Goal: Task Accomplishment & Management: Use online tool/utility

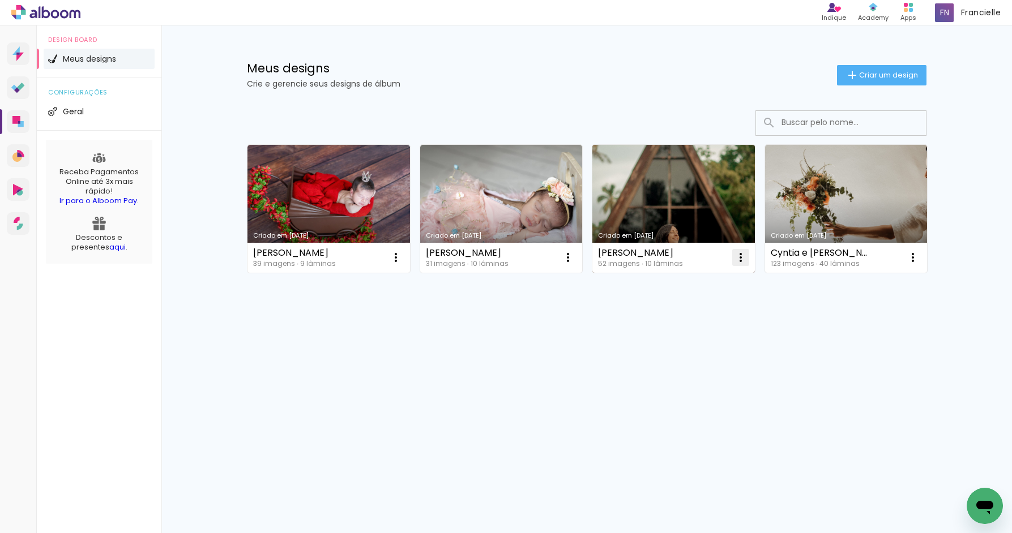
click at [737, 253] on iron-icon at bounding box center [741, 258] width 14 height 14
click at [681, 341] on paper-item "Excluir" at bounding box center [696, 332] width 112 height 23
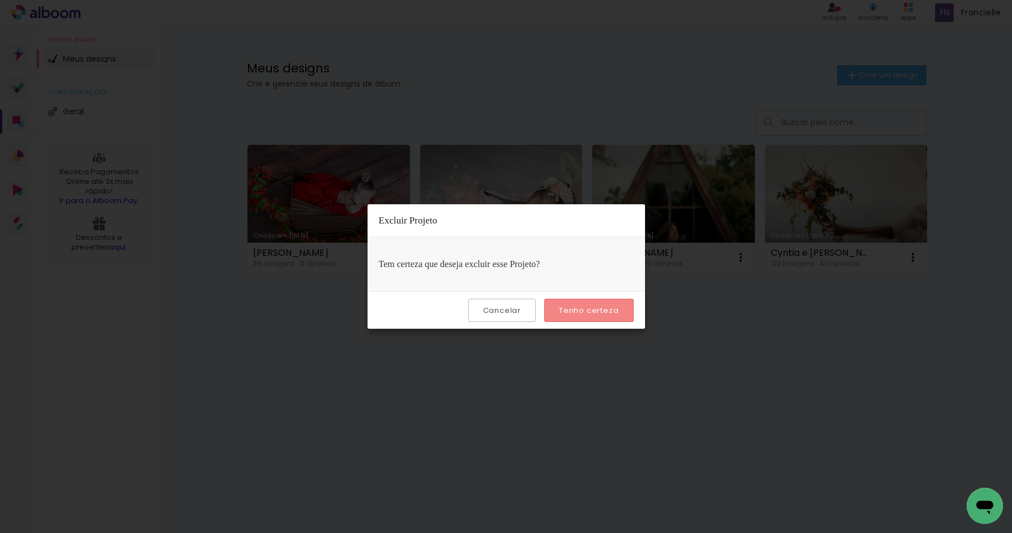
click at [0, 0] on slot "Tenho certeza" at bounding box center [0, 0] width 0 height 0
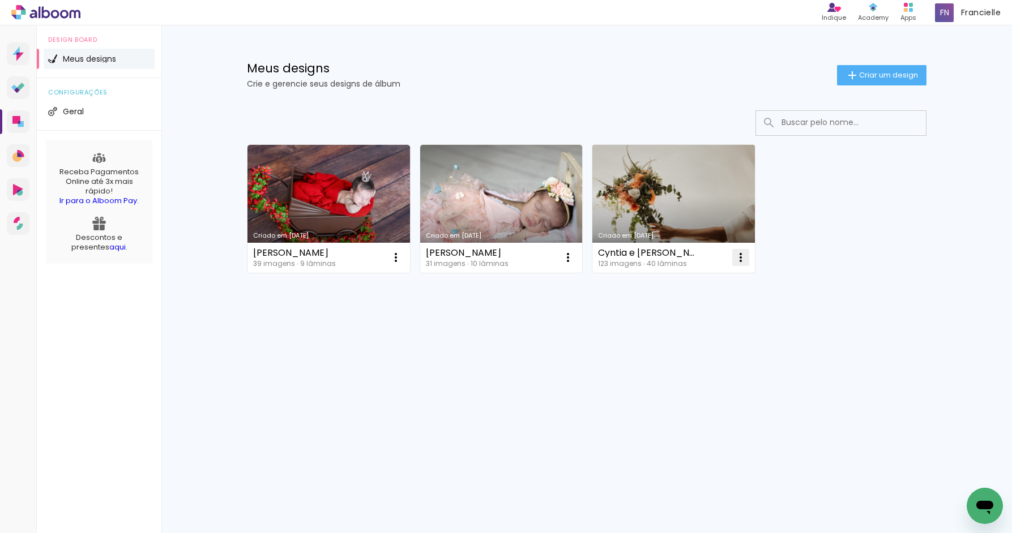
click at [741, 259] on iron-icon at bounding box center [741, 258] width 14 height 14
click at [701, 336] on paper-item "Excluir" at bounding box center [696, 332] width 112 height 23
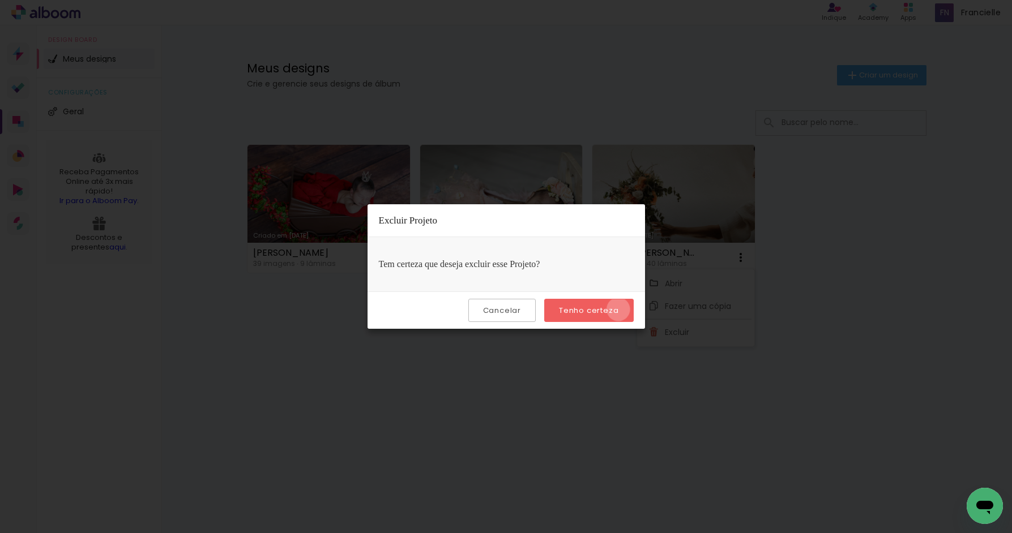
click at [620, 310] on paper-button "Tenho certeza" at bounding box center [588, 310] width 89 height 23
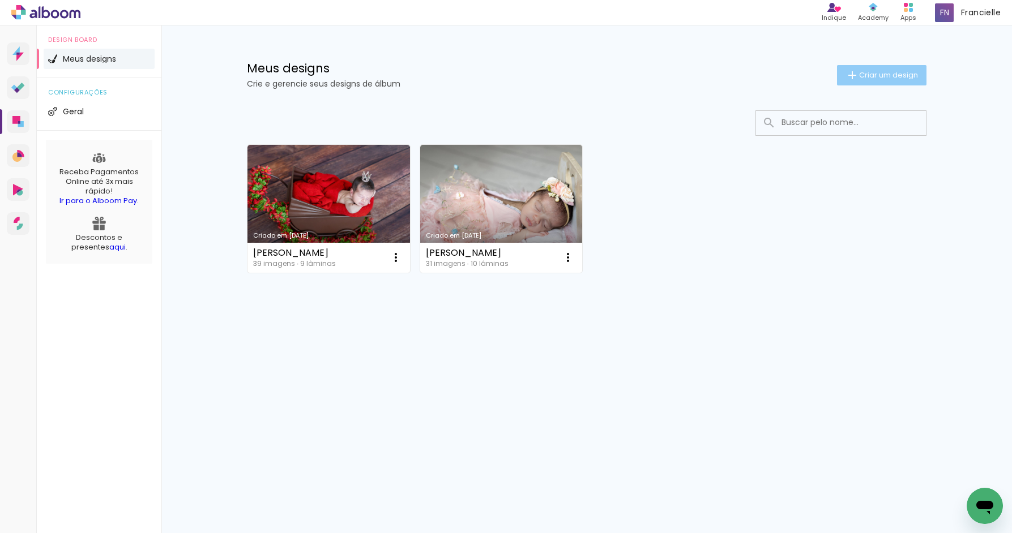
click at [871, 79] on span "Criar um design" at bounding box center [888, 74] width 59 height 7
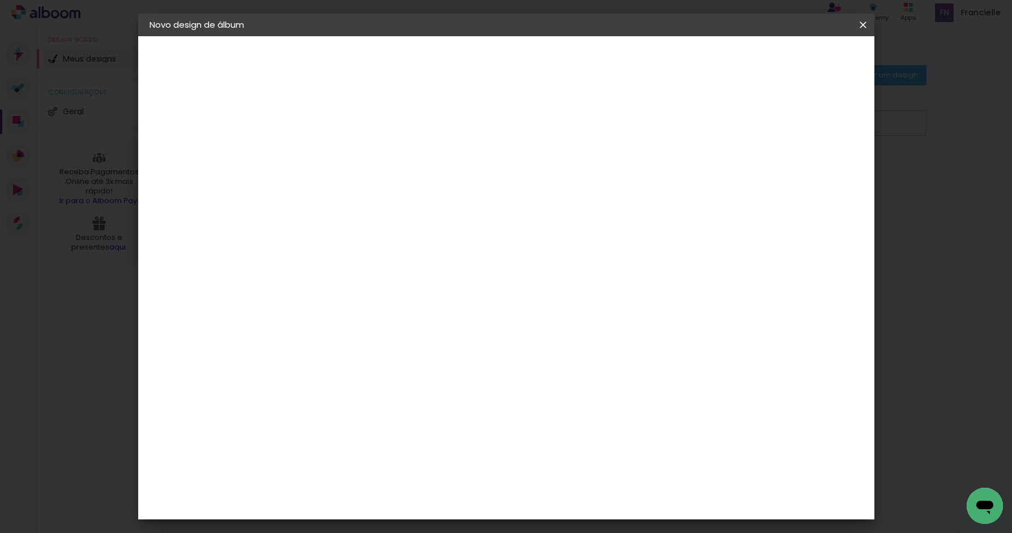
click at [335, 156] on input at bounding box center [335, 152] width 0 height 18
type input "[PERSON_NAME]"
type paper-input "[PERSON_NAME]"
click at [0, 0] on slot "Avançar" at bounding box center [0, 0] width 0 height 0
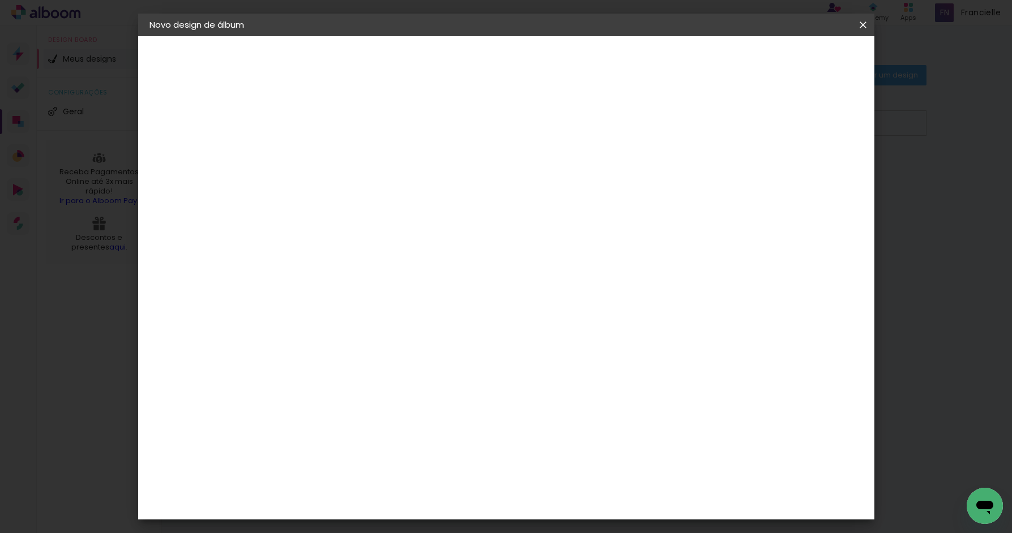
click at [375, 425] on div "Conceitual Álbuns" at bounding box center [351, 434] width 48 height 18
click at [0, 0] on slot "Avançar" at bounding box center [0, 0] width 0 height 0
click at [490, 493] on span "20.3 × 40.6 cm" at bounding box center [471, 508] width 37 height 30
click at [0, 0] on slot "Avançar" at bounding box center [0, 0] width 0 height 0
click at [792, 64] on span "Iniciar design" at bounding box center [767, 60] width 52 height 8
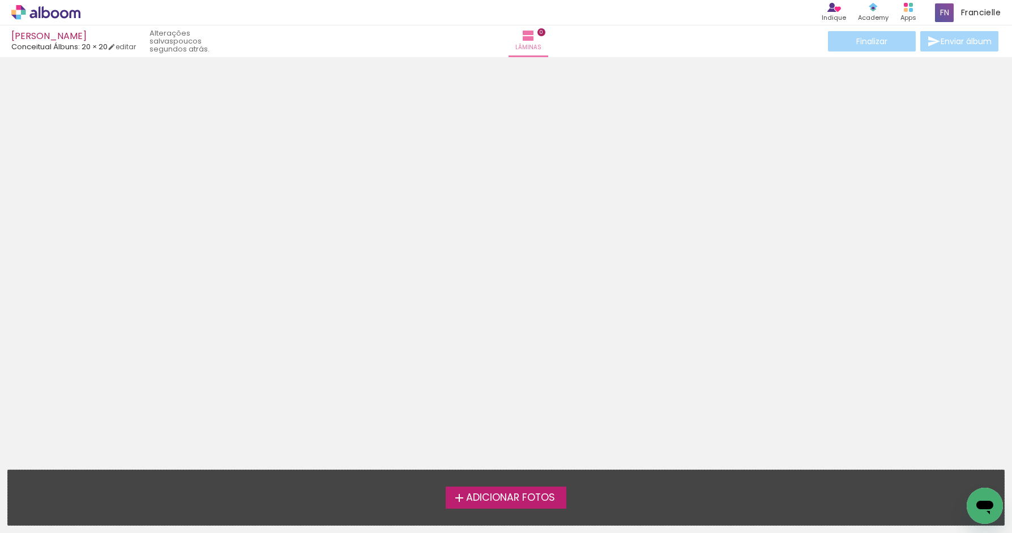
click at [487, 499] on span "Adicionar Fotos" at bounding box center [510, 498] width 89 height 10
click at [0, 0] on input "file" at bounding box center [0, 0] width 0 height 0
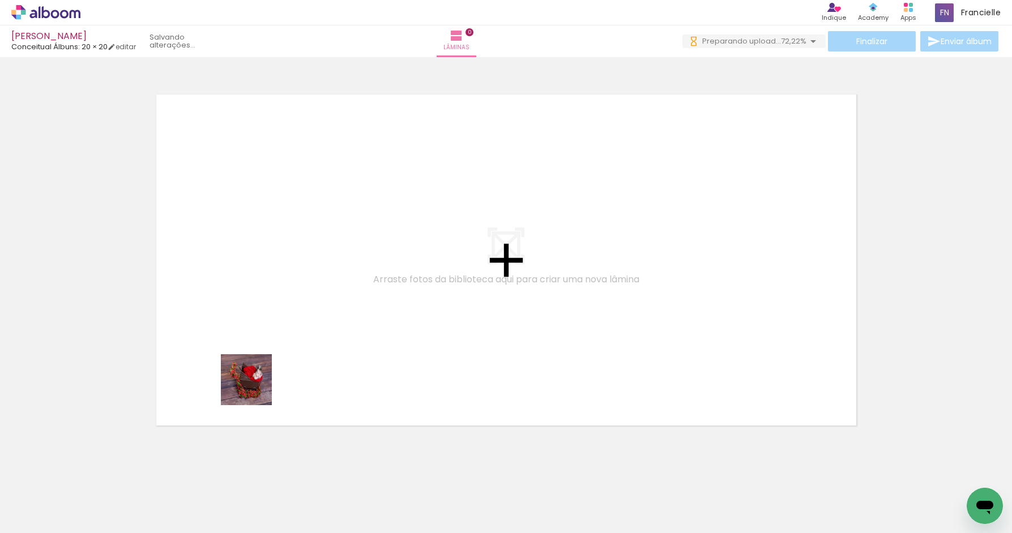
drag, startPoint x: 110, startPoint y: 493, endPoint x: 323, endPoint y: 319, distance: 275.6
click at [323, 319] on quentale-workspace at bounding box center [506, 266] width 1012 height 533
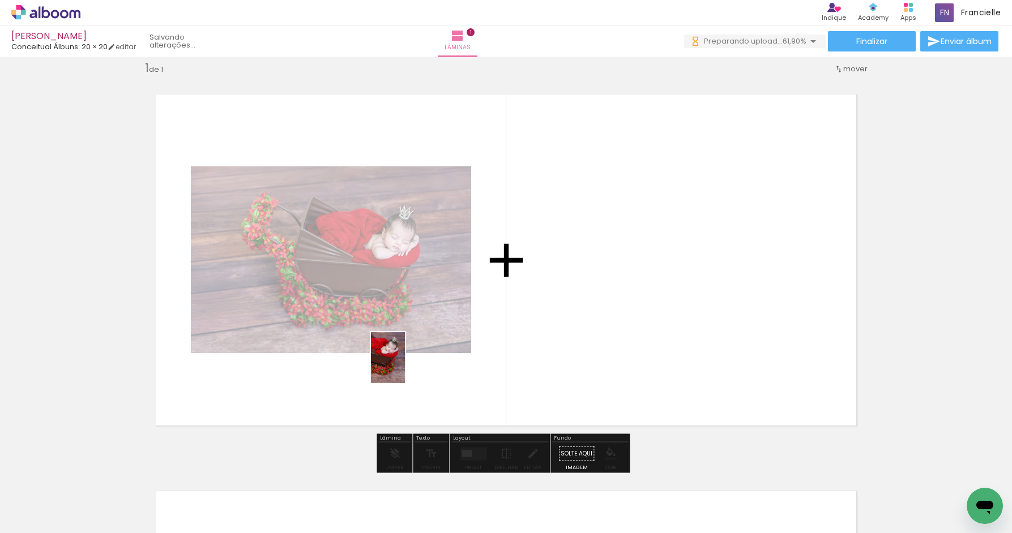
drag, startPoint x: 186, startPoint y: 498, endPoint x: 405, endPoint y: 366, distance: 255.8
click at [405, 366] on quentale-workspace at bounding box center [506, 266] width 1012 height 533
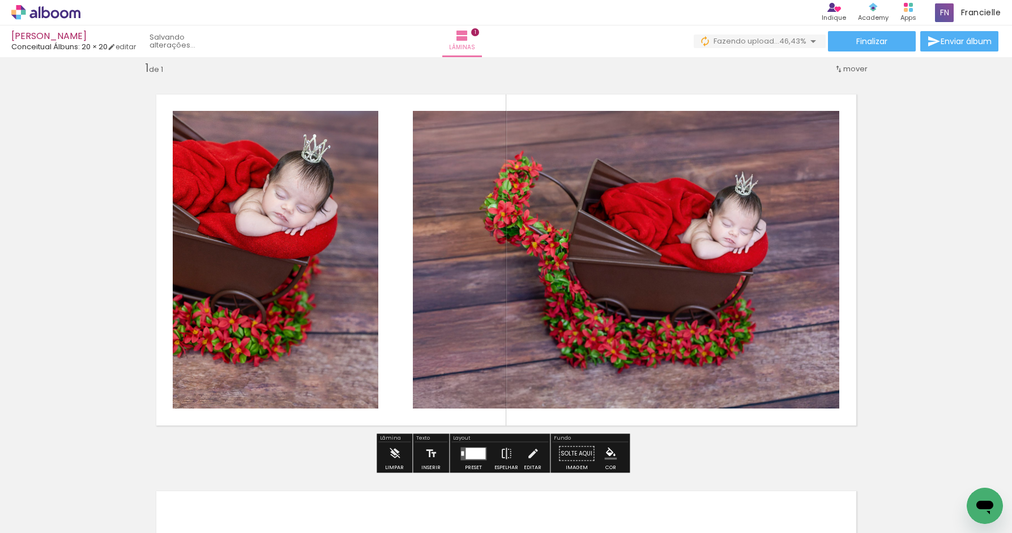
click at [477, 450] on div at bounding box center [475, 453] width 20 height 11
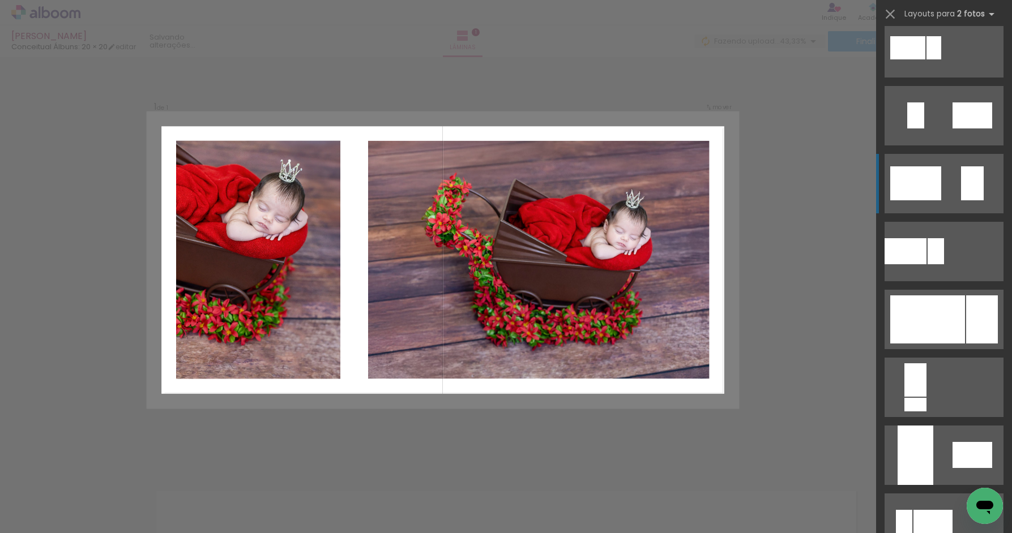
scroll to position [302, 0]
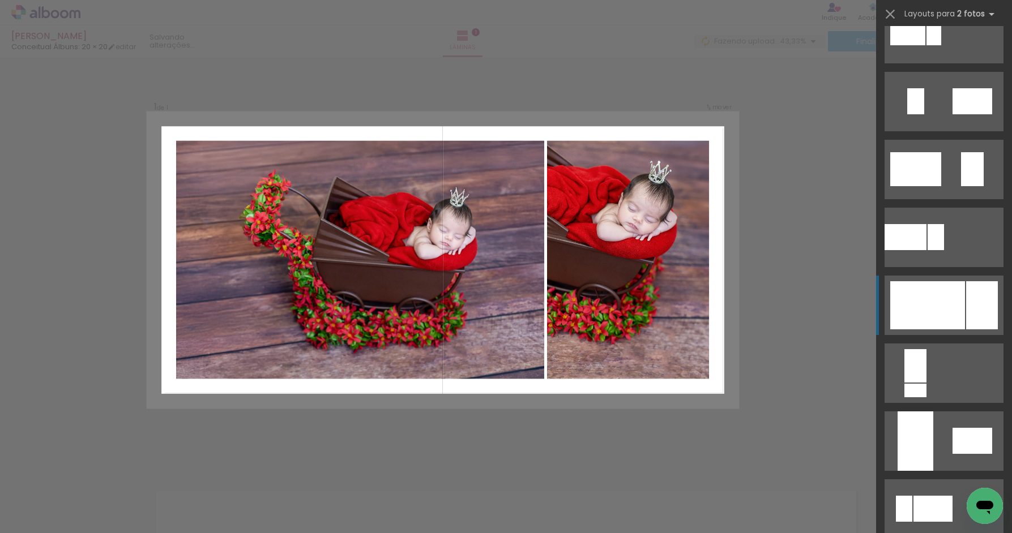
click at [935, 310] on div at bounding box center [927, 305] width 75 height 48
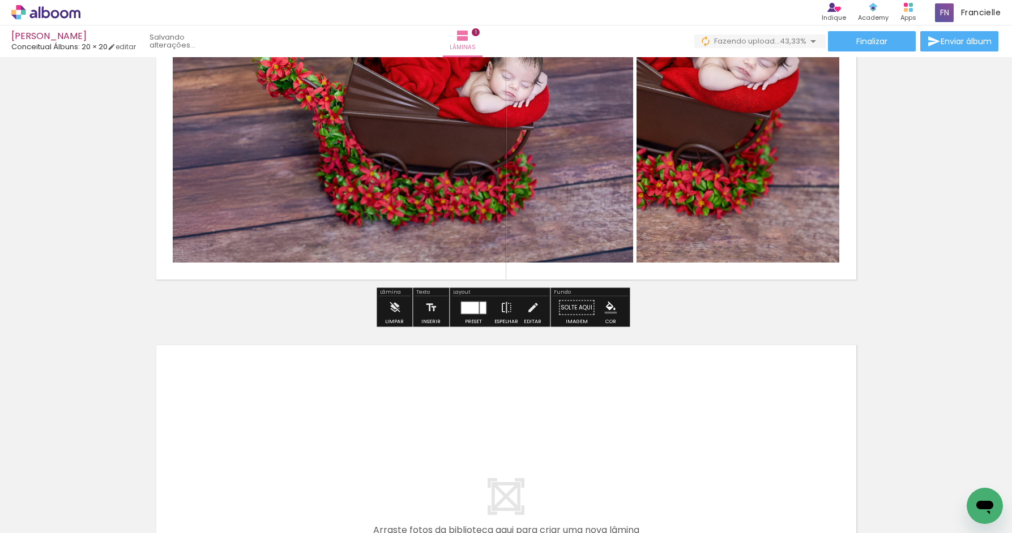
scroll to position [184, 0]
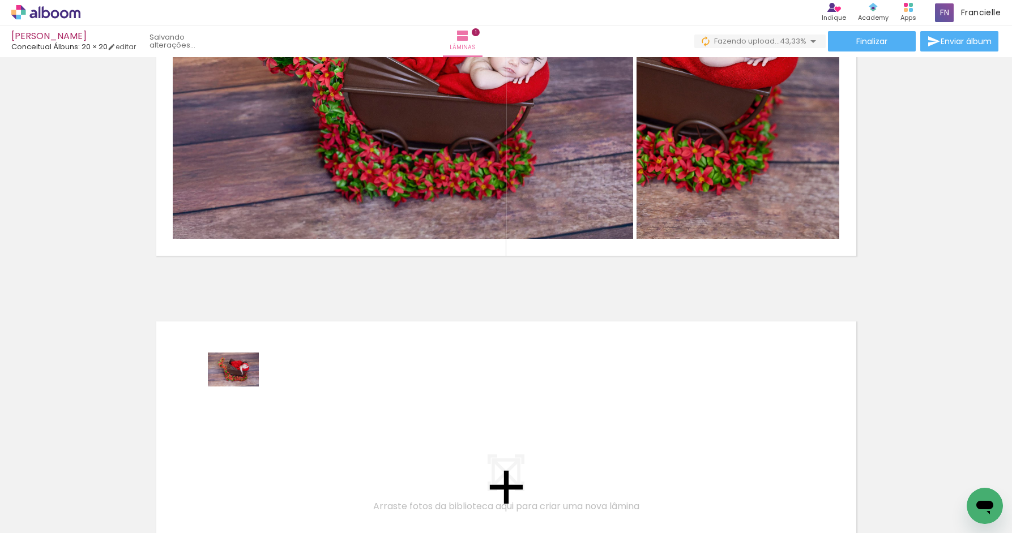
drag, startPoint x: 242, startPoint y: 491, endPoint x: 242, endPoint y: 386, distance: 105.3
click at [242, 386] on quentale-workspace at bounding box center [506, 266] width 1012 height 533
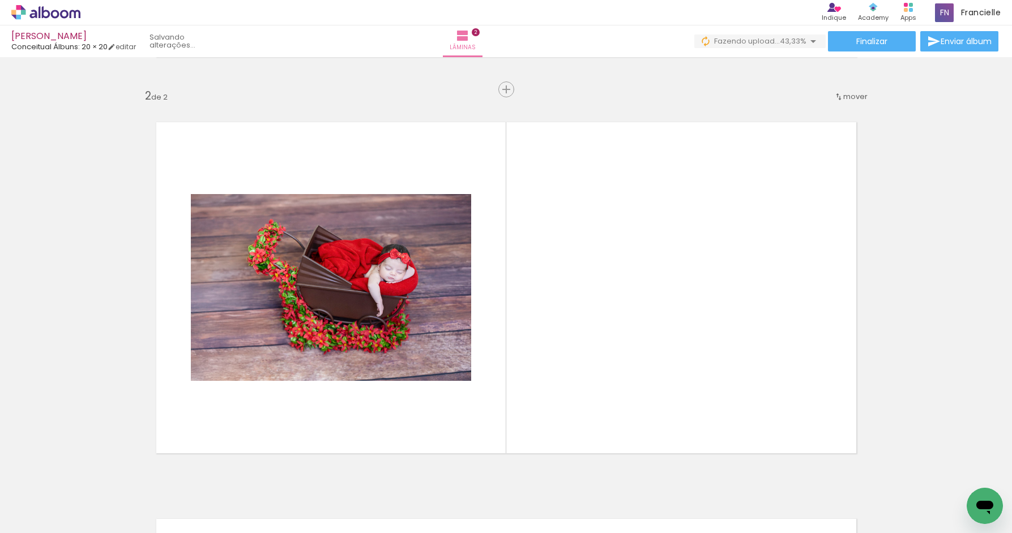
scroll to position [411, 0]
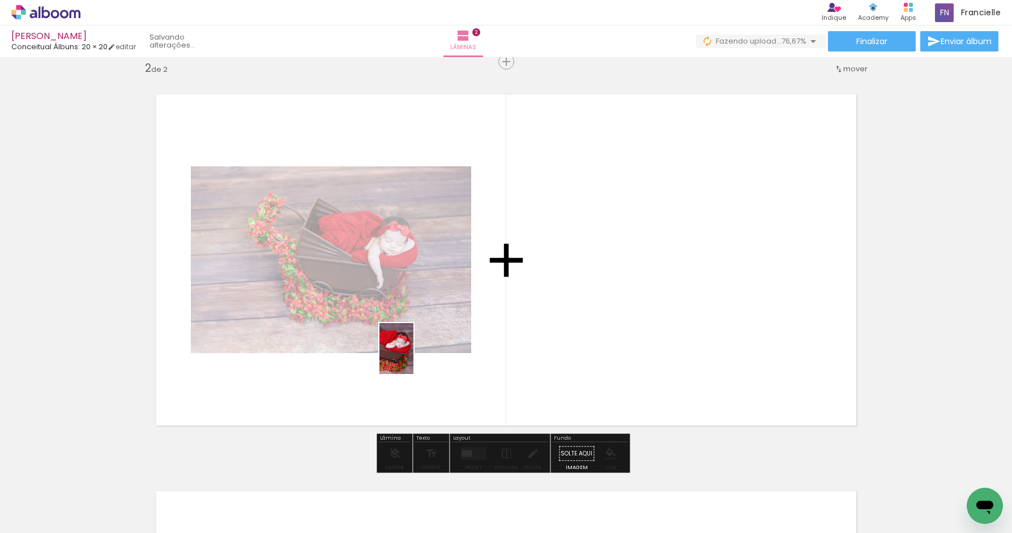
drag, startPoint x: 316, startPoint y: 495, endPoint x: 413, endPoint y: 357, distance: 168.6
click at [413, 357] on quentale-workspace at bounding box center [506, 266] width 1012 height 533
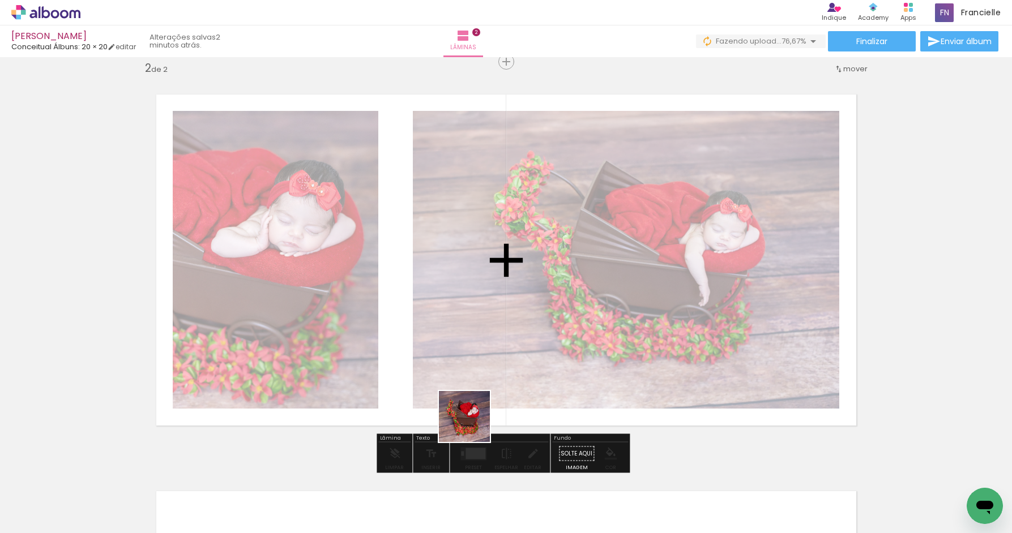
drag, startPoint x: 375, startPoint y: 499, endPoint x: 532, endPoint y: 385, distance: 194.1
click at [532, 385] on quentale-workspace at bounding box center [506, 266] width 1012 height 533
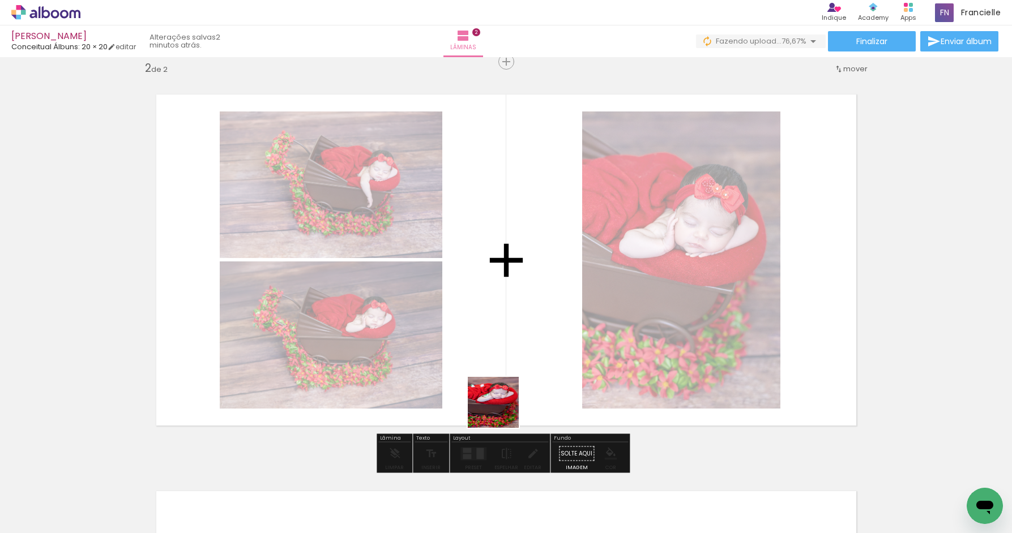
drag, startPoint x: 442, startPoint y: 495, endPoint x: 535, endPoint y: 357, distance: 166.5
click at [535, 357] on quentale-workspace at bounding box center [506, 266] width 1012 height 533
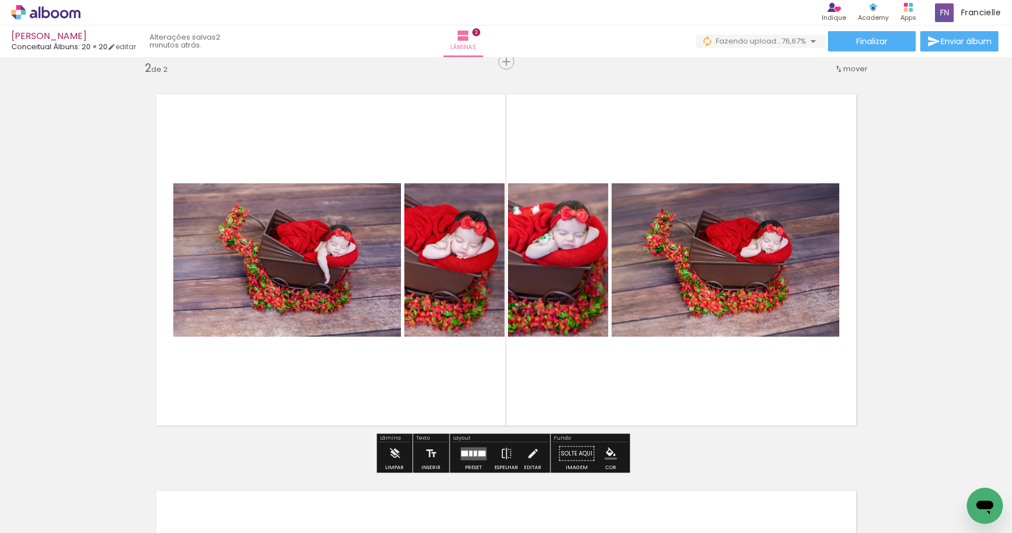
click at [478, 452] on div at bounding box center [481, 454] width 7 height 6
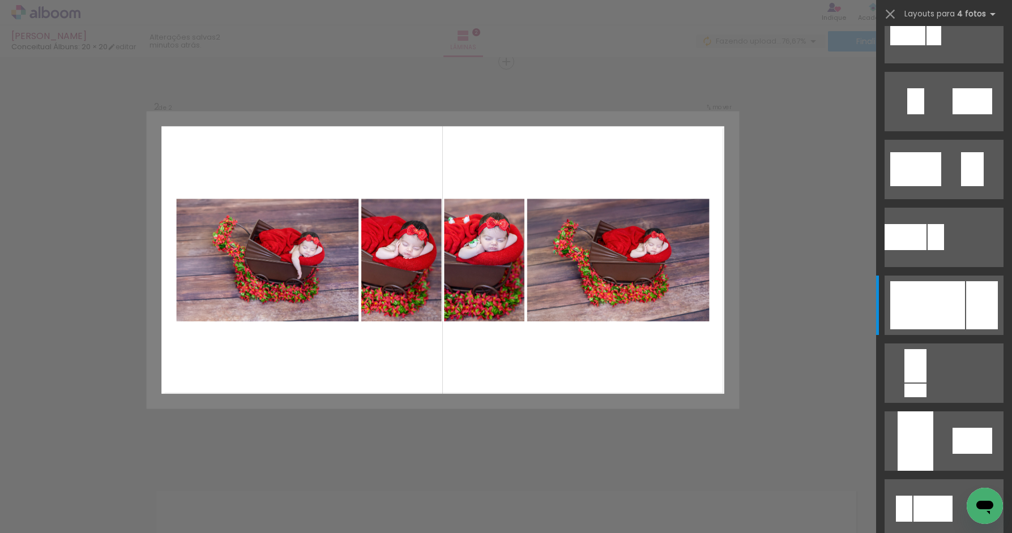
scroll to position [0, 0]
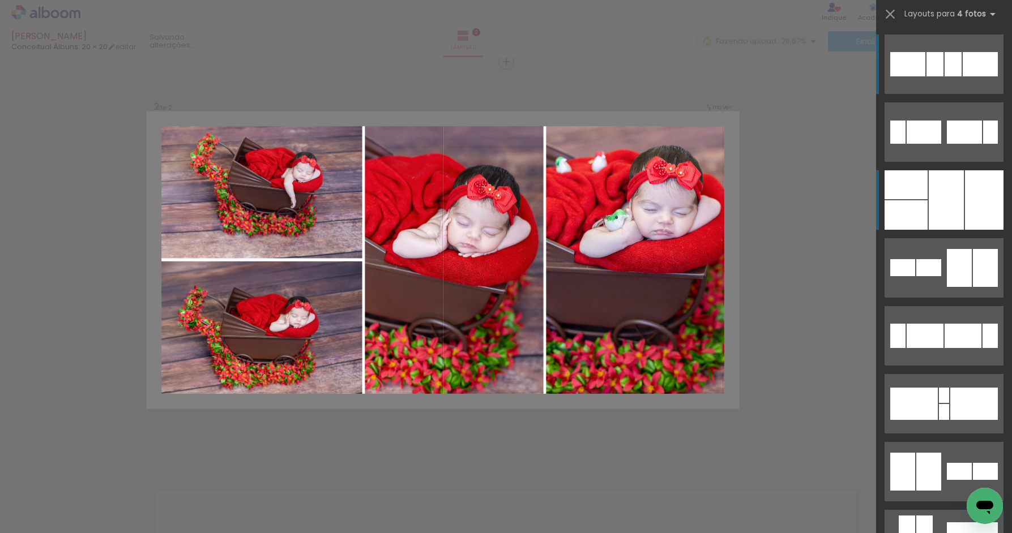
click at [931, 195] on div at bounding box center [946, 199] width 35 height 59
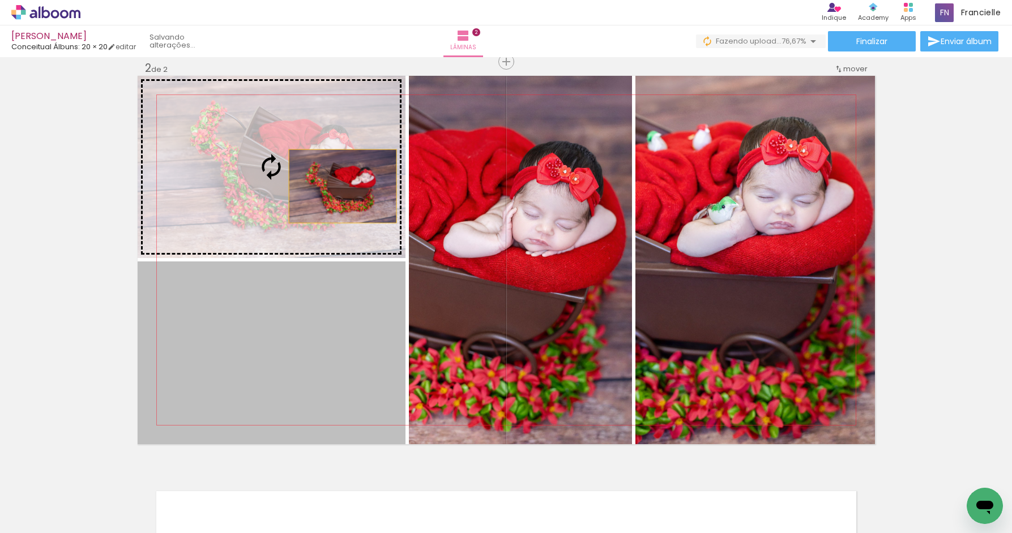
drag, startPoint x: 330, startPoint y: 339, endPoint x: 346, endPoint y: 192, distance: 148.1
click at [0, 0] on slot at bounding box center [0, 0] width 0 height 0
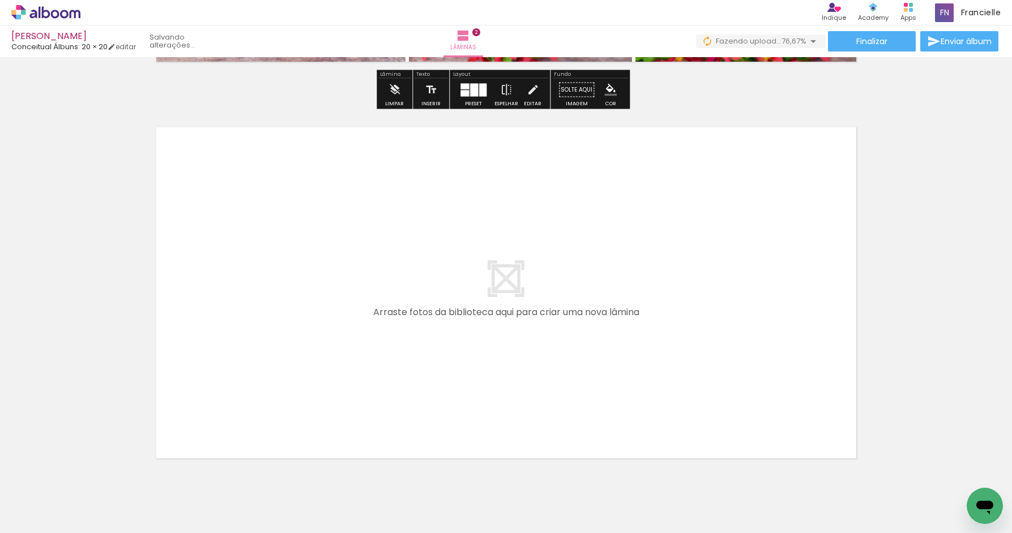
scroll to position [773, 0]
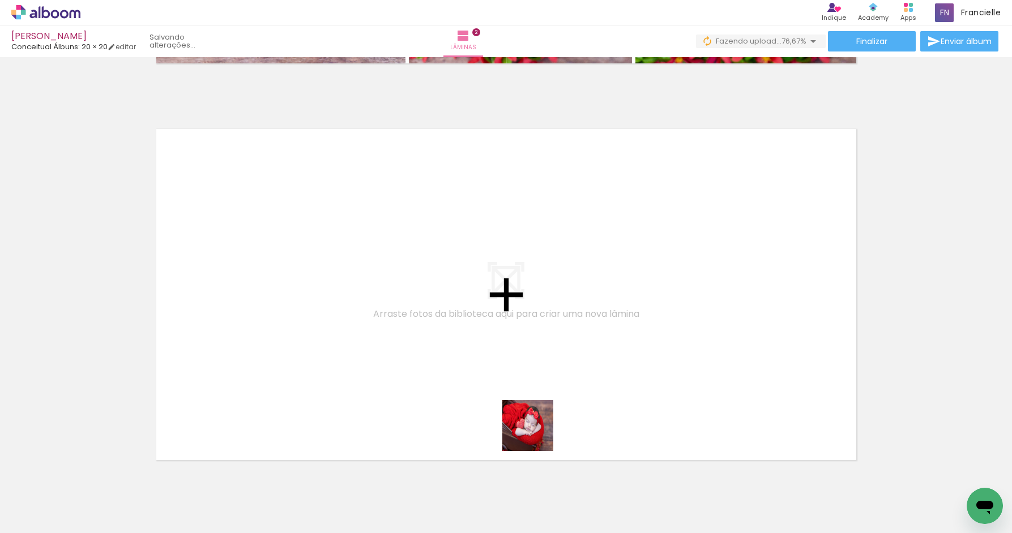
drag, startPoint x: 536, startPoint y: 434, endPoint x: 571, endPoint y: 355, distance: 86.5
click at [571, 355] on quentale-workspace at bounding box center [506, 266] width 1012 height 533
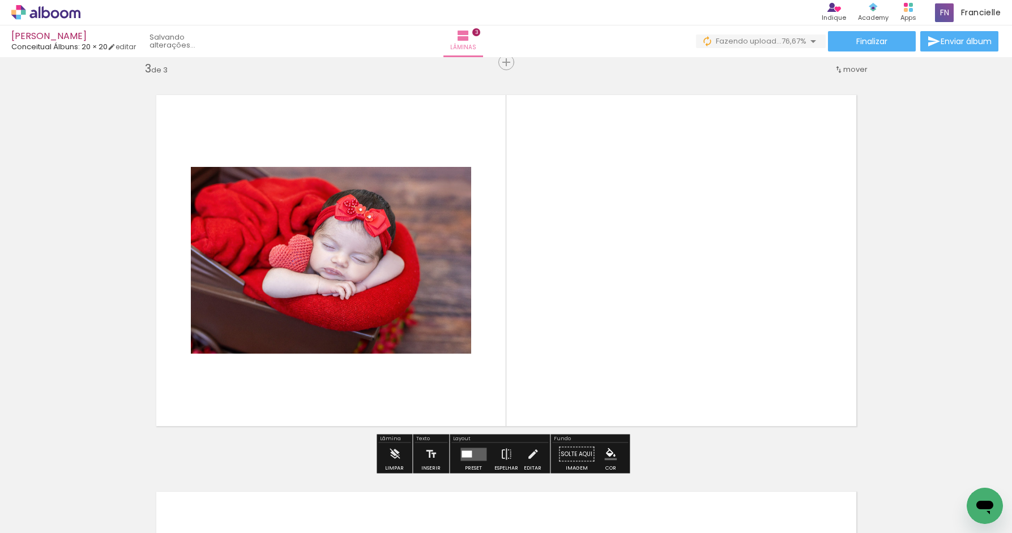
scroll to position [808, 0]
click at [474, 453] on quentale-layouter at bounding box center [473, 453] width 26 height 13
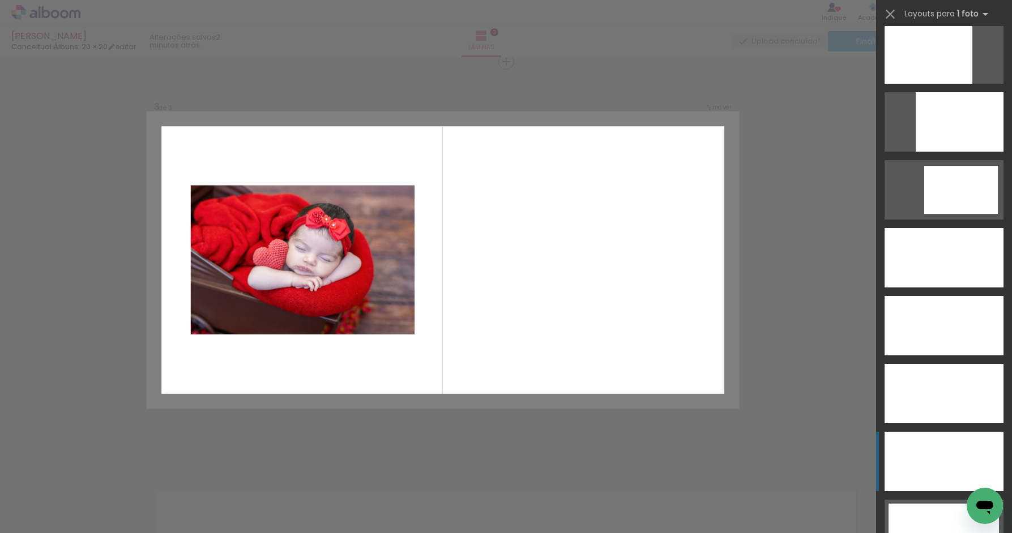
scroll to position [3077, 0]
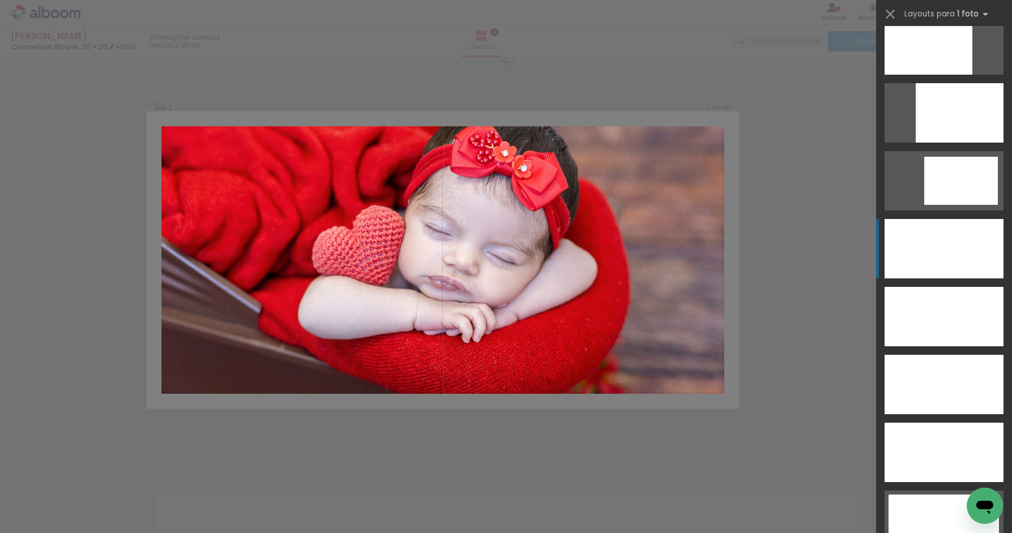
click at [930, 248] on div at bounding box center [943, 248] width 119 height 59
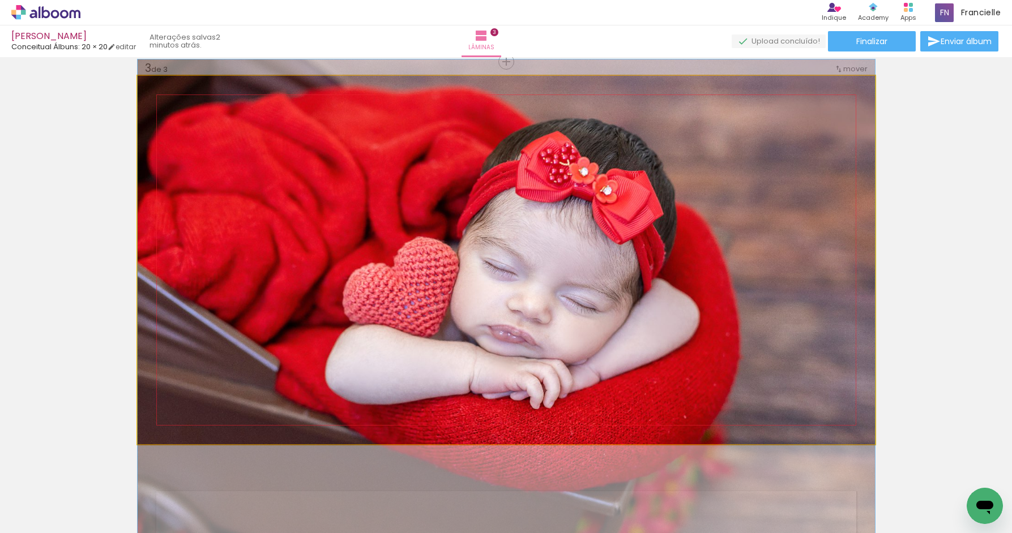
drag, startPoint x: 578, startPoint y: 258, endPoint x: 584, endPoint y: 302, distance: 44.5
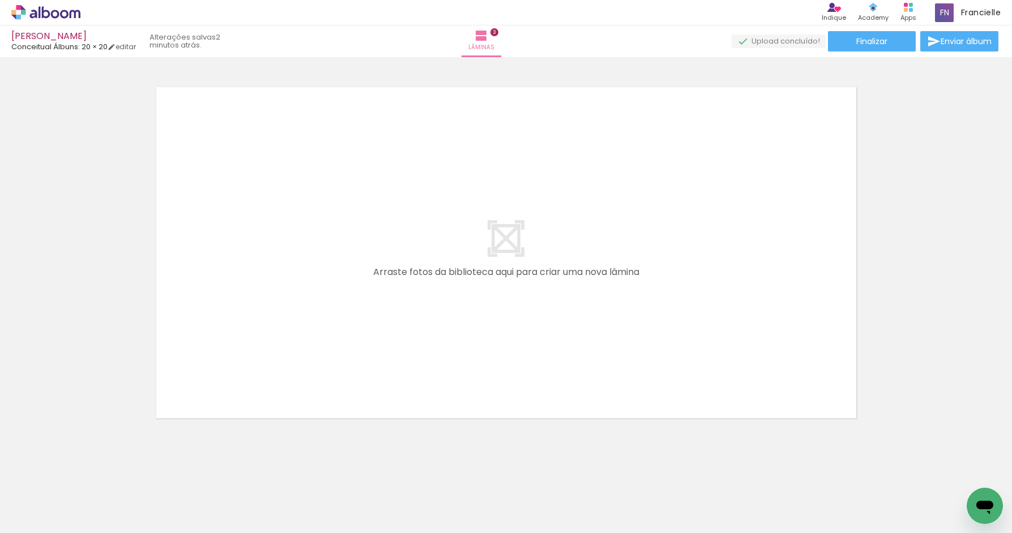
scroll to position [1206, 0]
drag, startPoint x: 562, startPoint y: 457, endPoint x: 535, endPoint y: 351, distance: 109.9
click at [535, 351] on quentale-workspace at bounding box center [506, 266] width 1012 height 533
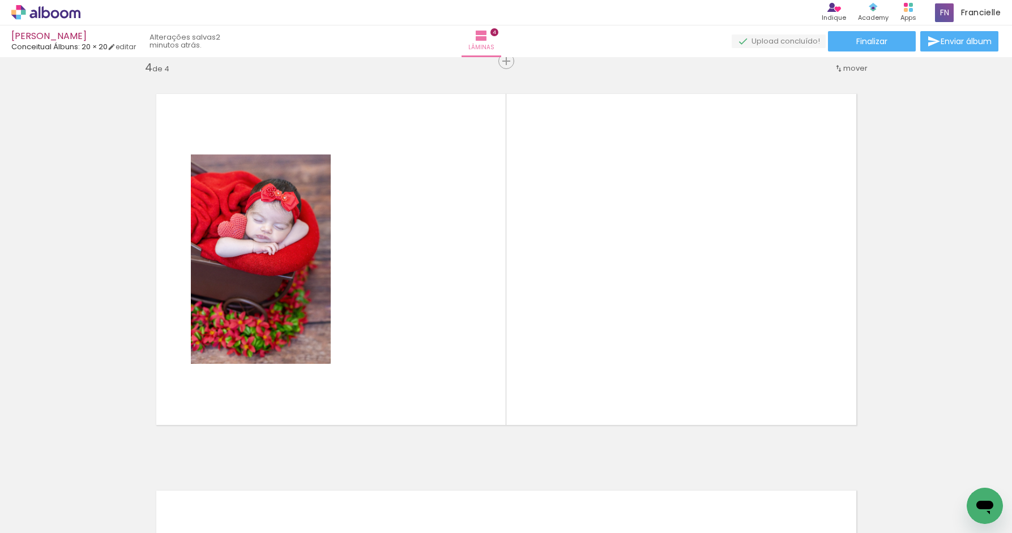
scroll to position [1205, 0]
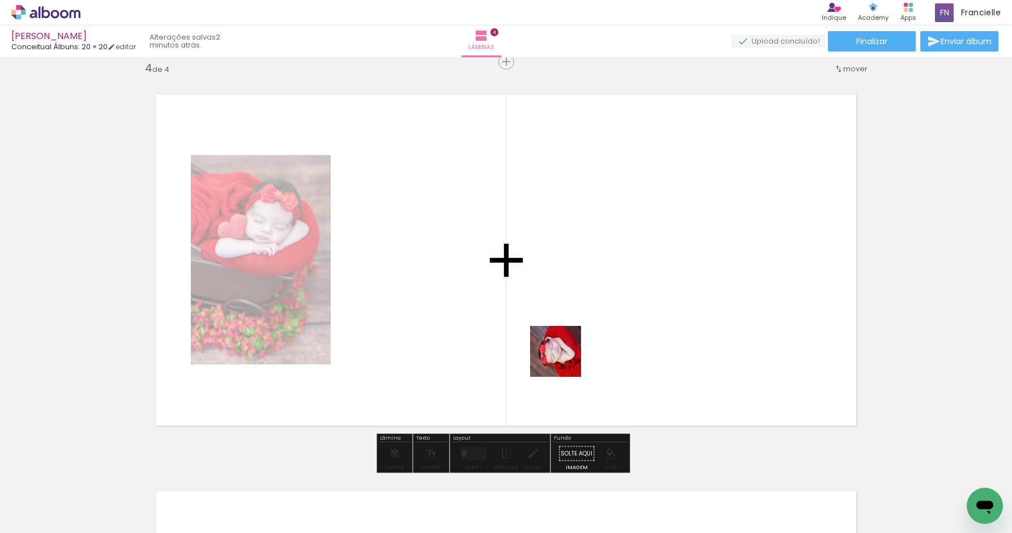
drag, startPoint x: 614, startPoint y: 457, endPoint x: 549, endPoint y: 325, distance: 147.9
click at [549, 325] on quentale-workspace at bounding box center [506, 266] width 1012 height 533
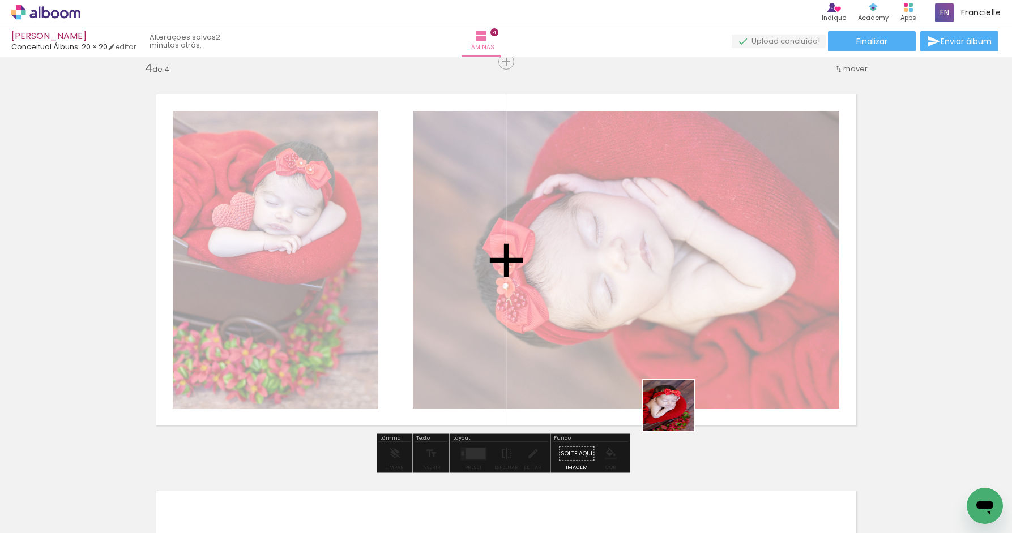
drag, startPoint x: 689, startPoint y: 496, endPoint x: 675, endPoint y: 350, distance: 146.7
click at [675, 350] on quentale-workspace at bounding box center [506, 266] width 1012 height 533
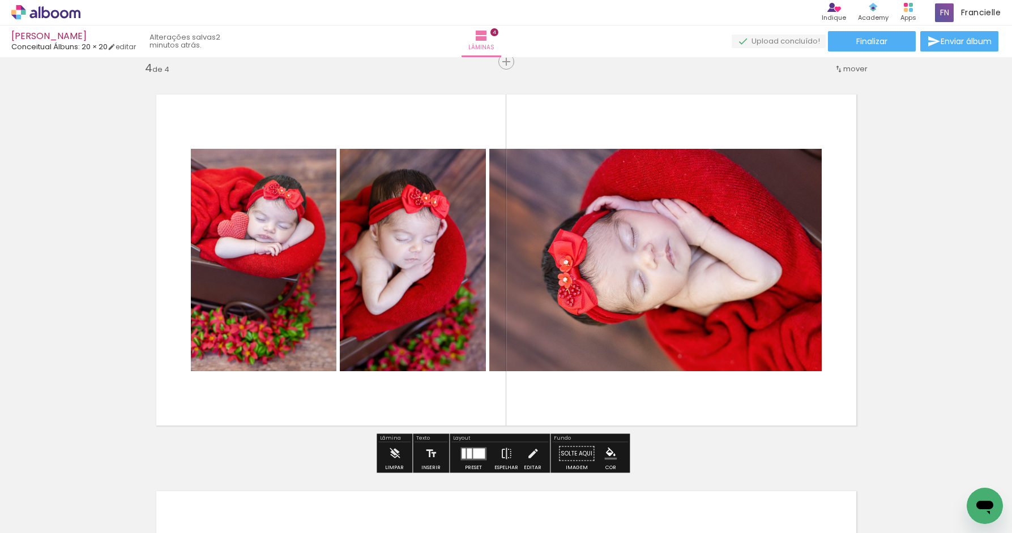
click at [474, 452] on div at bounding box center [479, 453] width 12 height 10
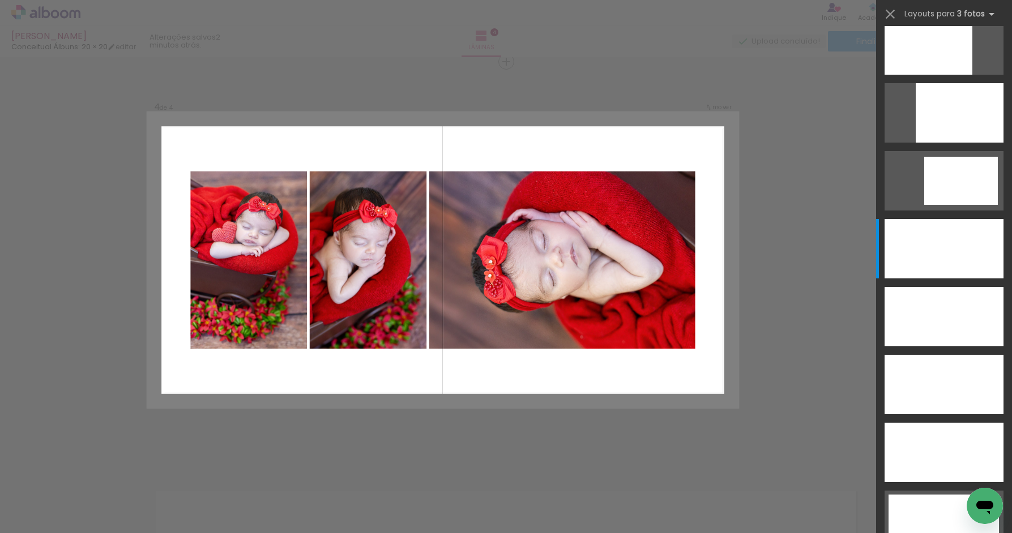
scroll to position [0, 0]
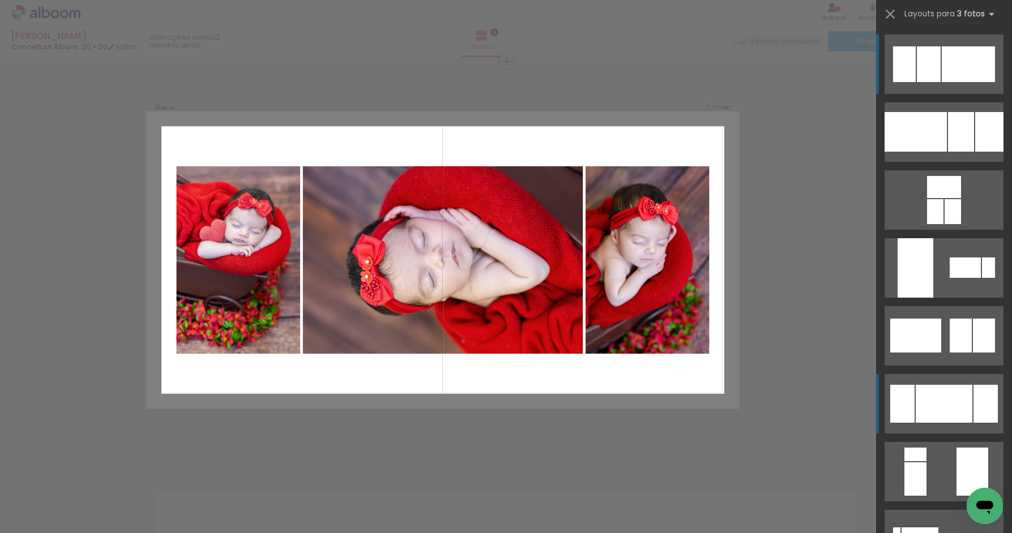
click at [948, 405] on div at bounding box center [944, 404] width 57 height 38
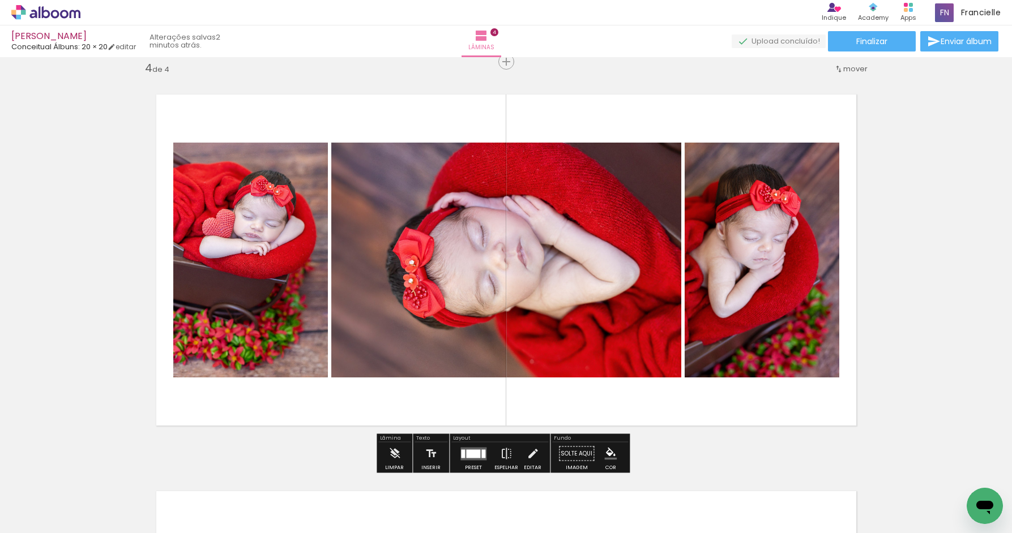
click at [478, 451] on div at bounding box center [473, 454] width 14 height 8
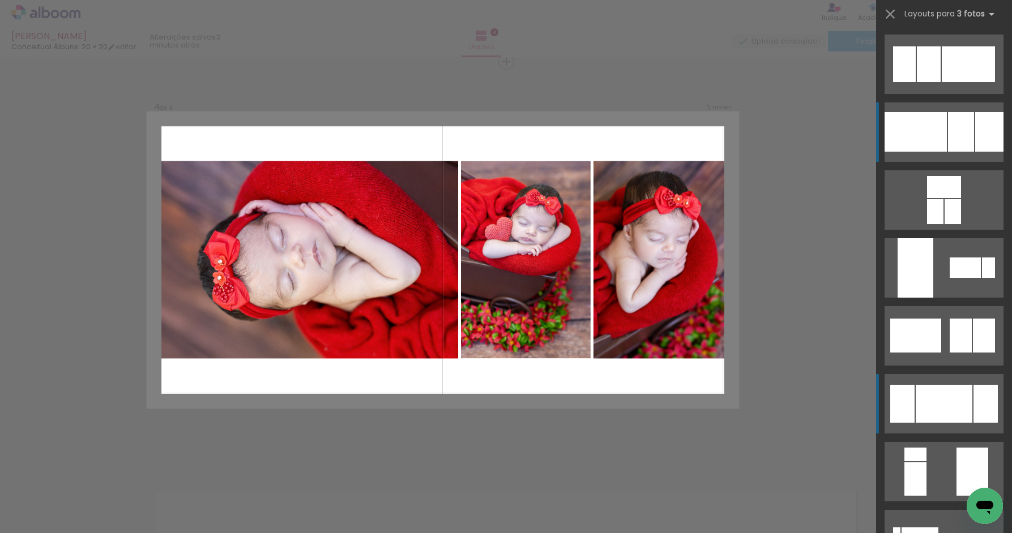
click at [943, 132] on quentale-layouter at bounding box center [943, 131] width 119 height 59
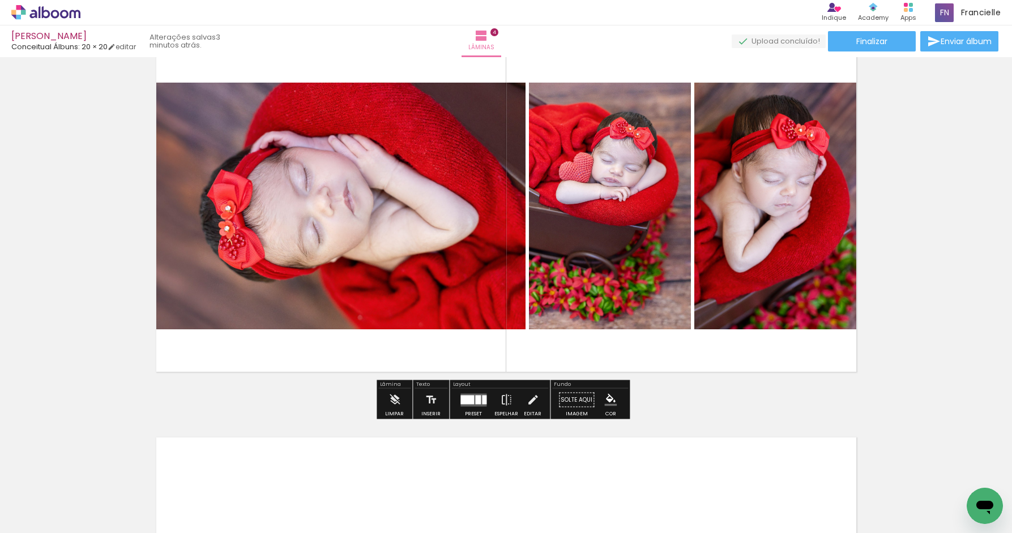
scroll to position [1273, 0]
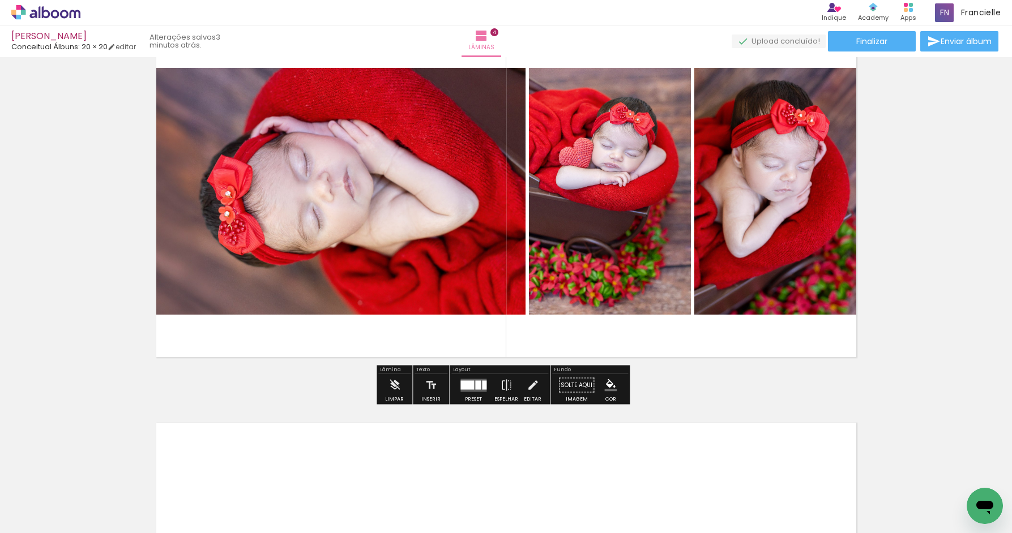
click at [475, 382] on div at bounding box center [478, 384] width 6 height 9
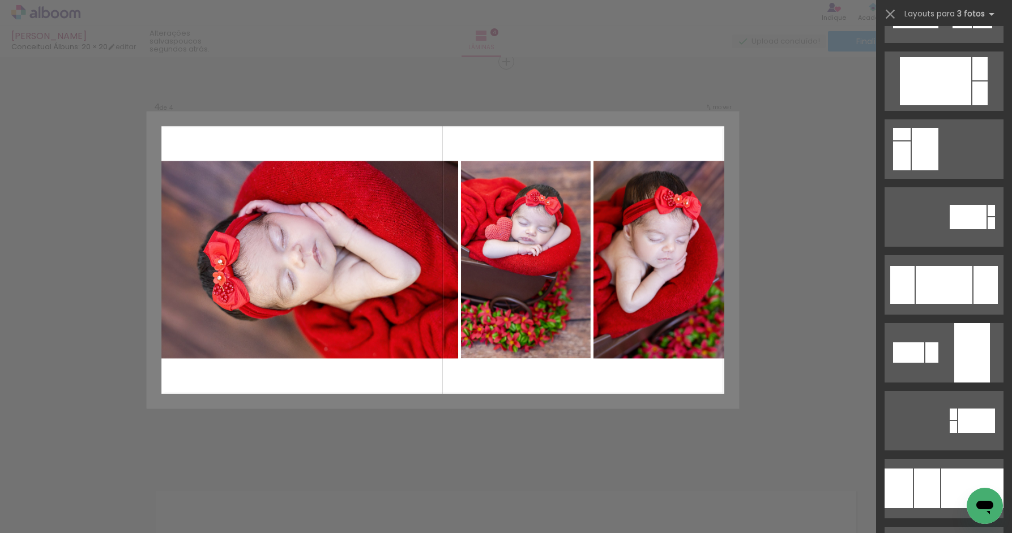
scroll to position [1902, 0]
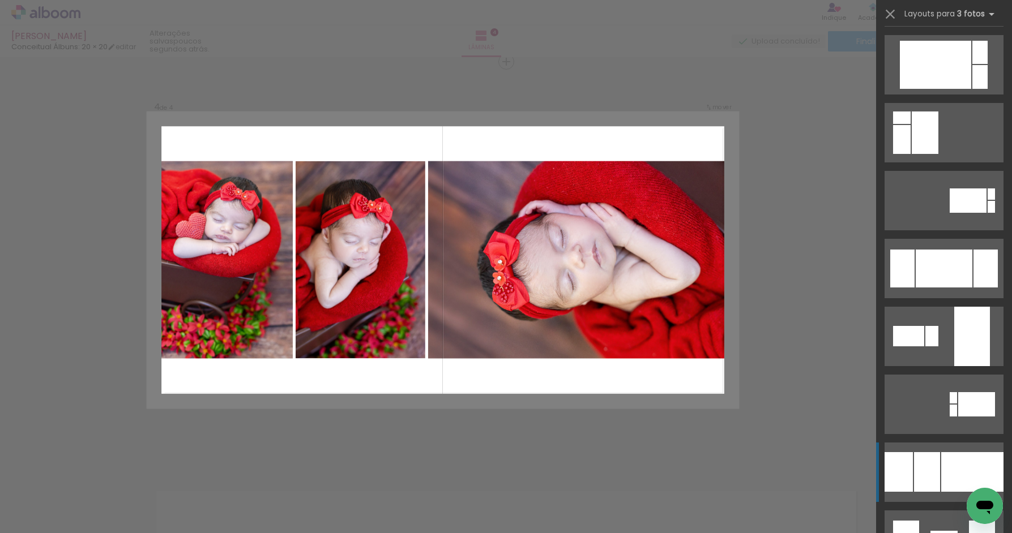
click at [914, 472] on div at bounding box center [927, 472] width 26 height 40
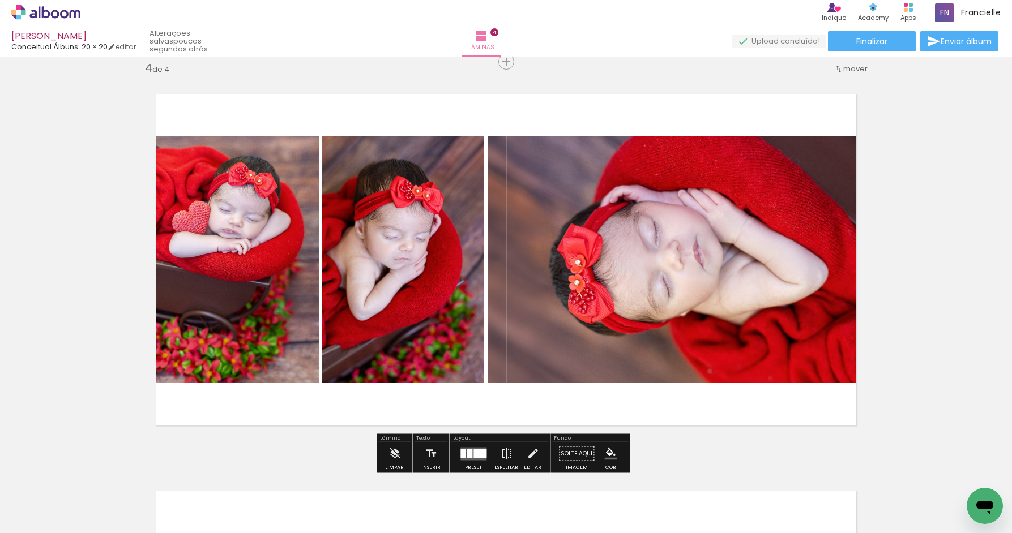
click at [690, 326] on quentale-photo at bounding box center [681, 259] width 387 height 247
click at [507, 448] on iron-icon at bounding box center [506, 454] width 12 height 23
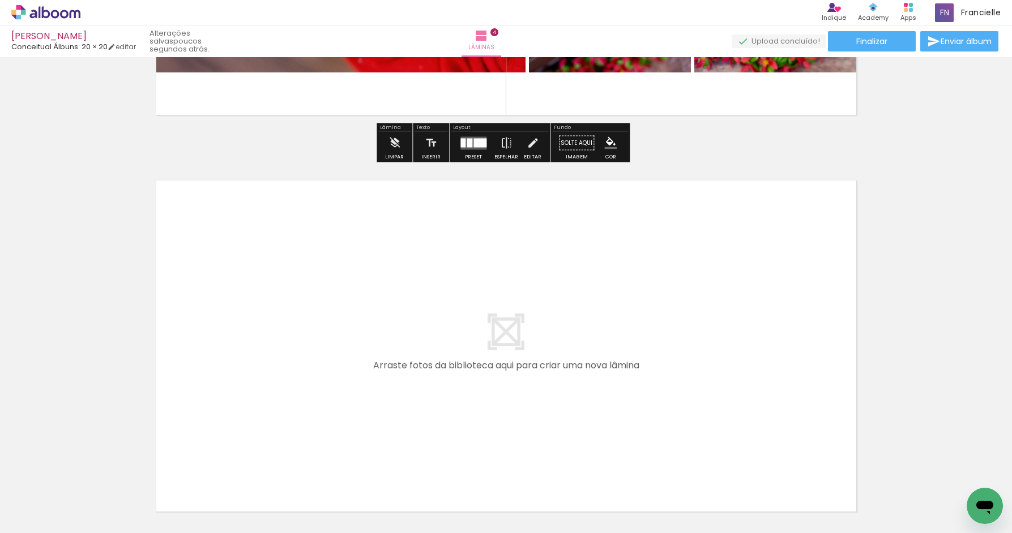
scroll to position [1546, 0]
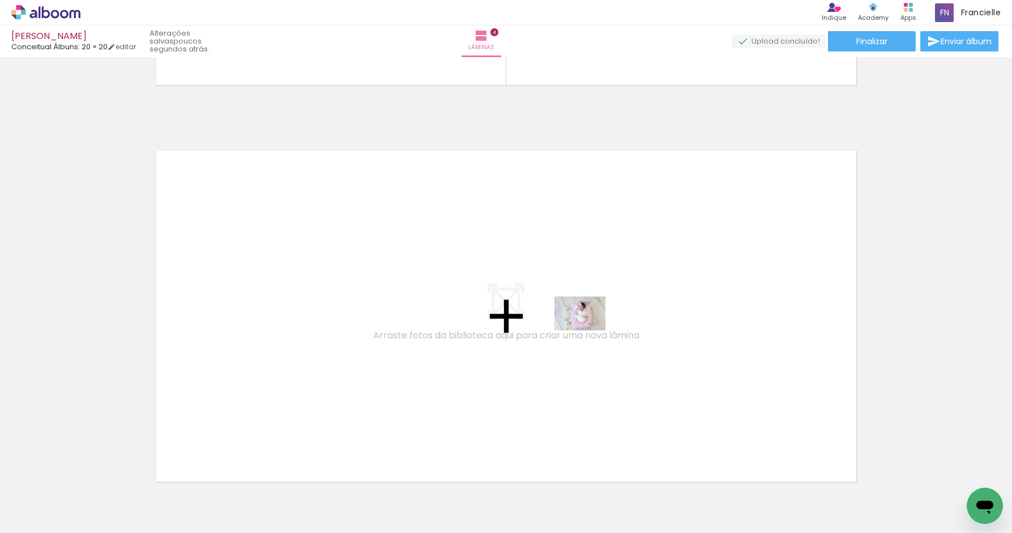
drag, startPoint x: 578, startPoint y: 452, endPoint x: 588, endPoint y: 331, distance: 121.6
click at [588, 331] on quentale-workspace at bounding box center [506, 266] width 1012 height 533
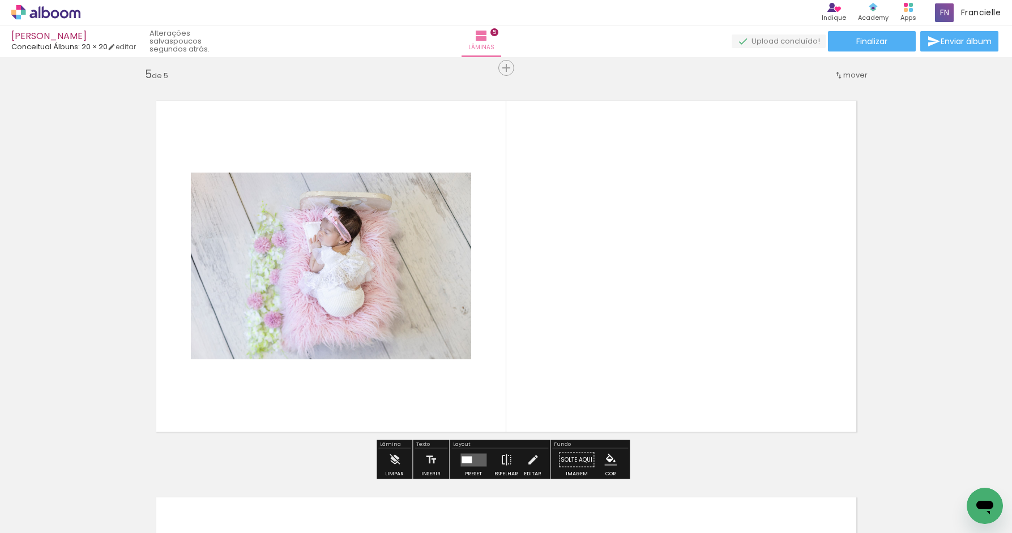
scroll to position [1602, 0]
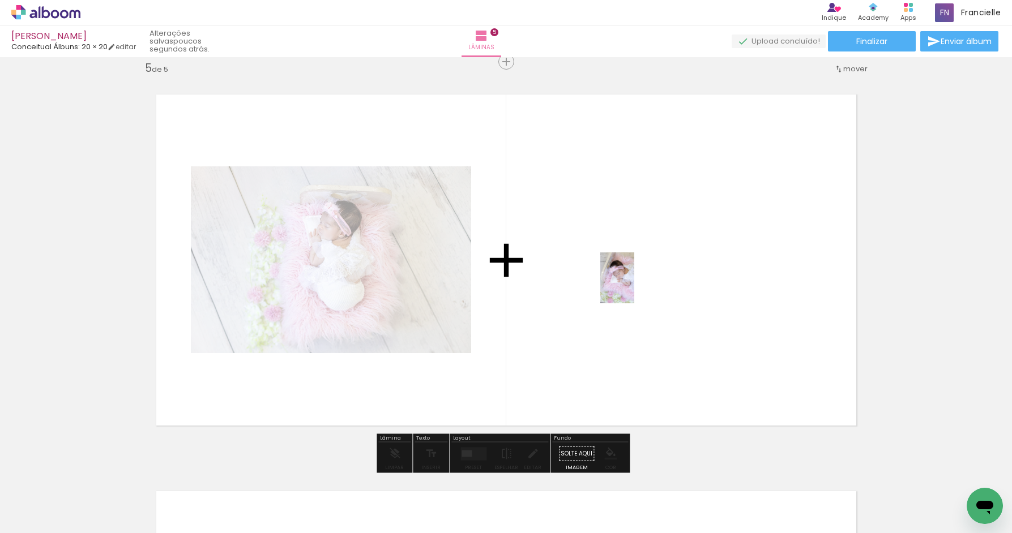
drag, startPoint x: 627, startPoint y: 429, endPoint x: 634, endPoint y: 287, distance: 142.8
click at [634, 287] on quentale-workspace at bounding box center [506, 266] width 1012 height 533
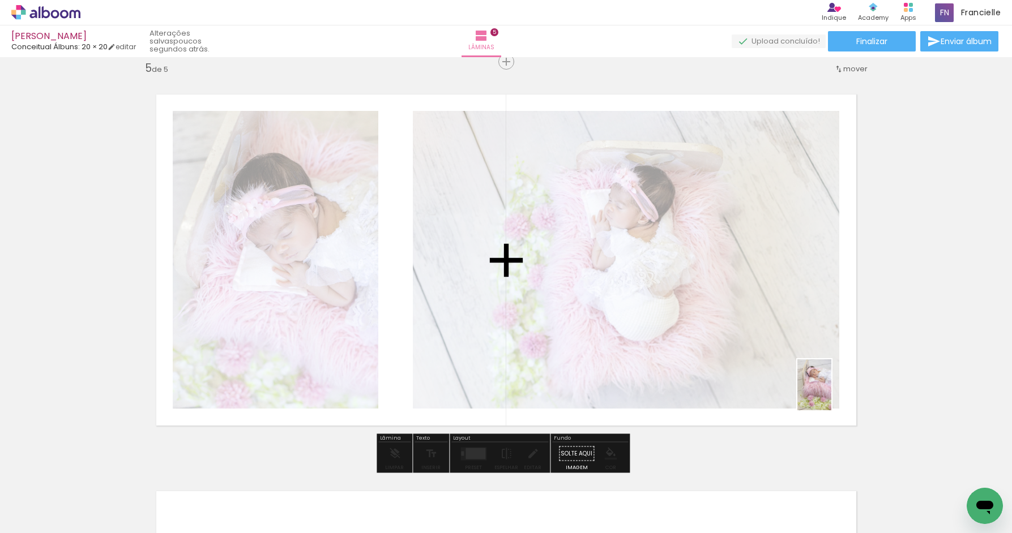
drag, startPoint x: 695, startPoint y: 500, endPoint x: 823, endPoint y: 399, distance: 163.2
click at [830, 394] on quentale-workspace at bounding box center [506, 266] width 1012 height 533
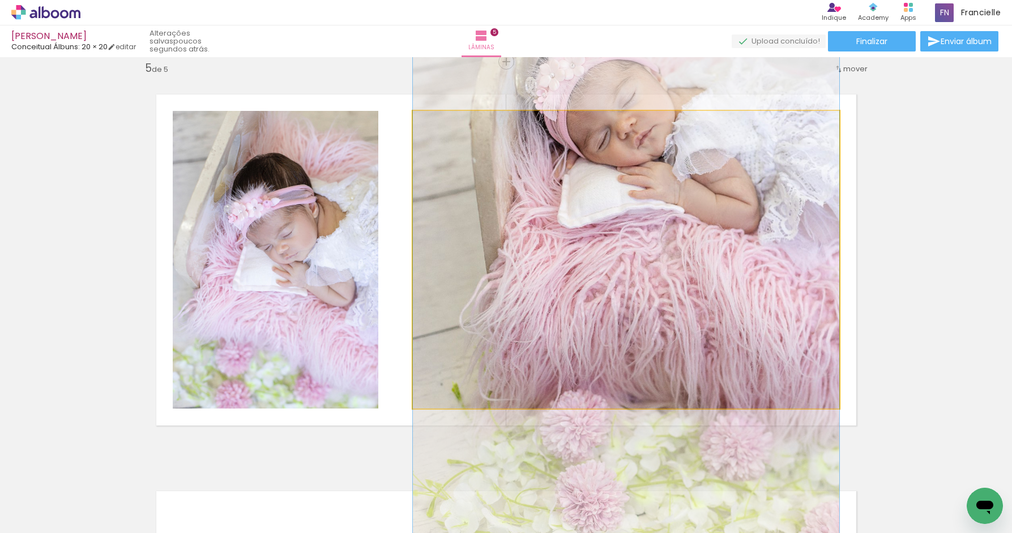
drag, startPoint x: 673, startPoint y: 321, endPoint x: 675, endPoint y: 330, distance: 8.7
click at [672, 321] on quentale-photo at bounding box center [626, 260] width 426 height 298
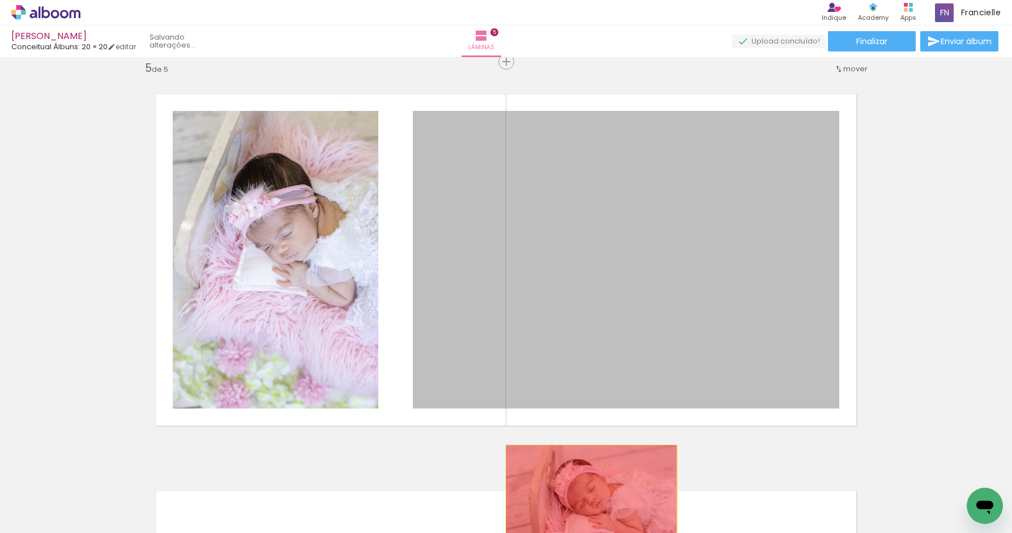
drag, startPoint x: 662, startPoint y: 293, endPoint x: 587, endPoint y: 503, distance: 223.2
click at [587, 503] on quentale-workspace at bounding box center [506, 266] width 1012 height 533
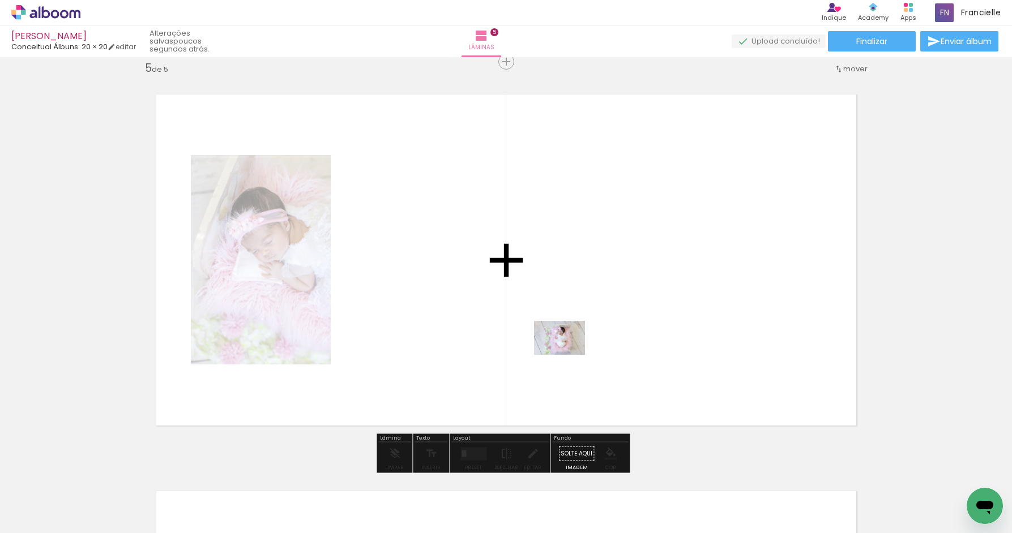
drag, startPoint x: 562, startPoint y: 498, endPoint x: 568, endPoint y: 313, distance: 185.8
click at [568, 313] on quentale-workspace at bounding box center [506, 266] width 1012 height 533
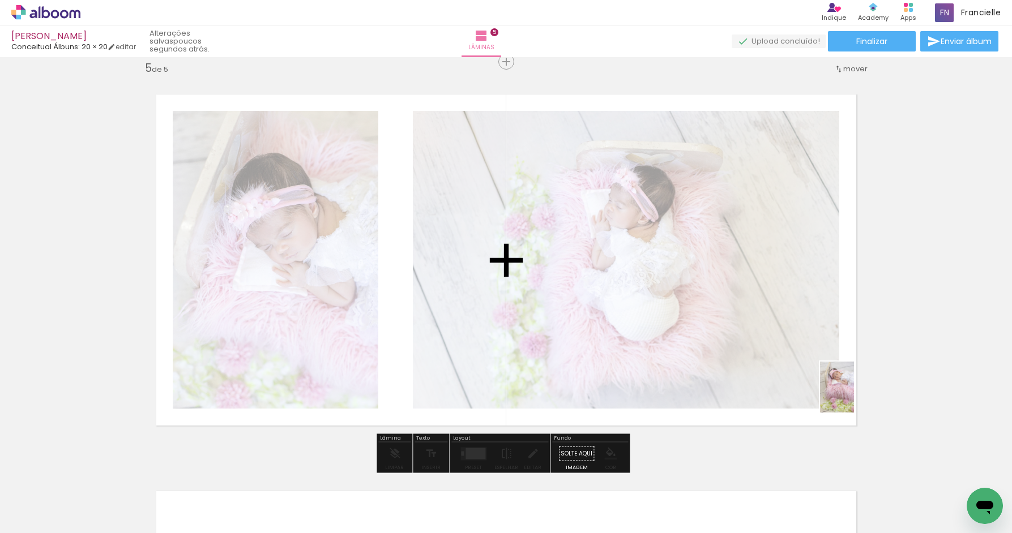
drag, startPoint x: 691, startPoint y: 501, endPoint x: 852, endPoint y: 395, distance: 192.2
click at [852, 395] on quentale-workspace at bounding box center [506, 266] width 1012 height 533
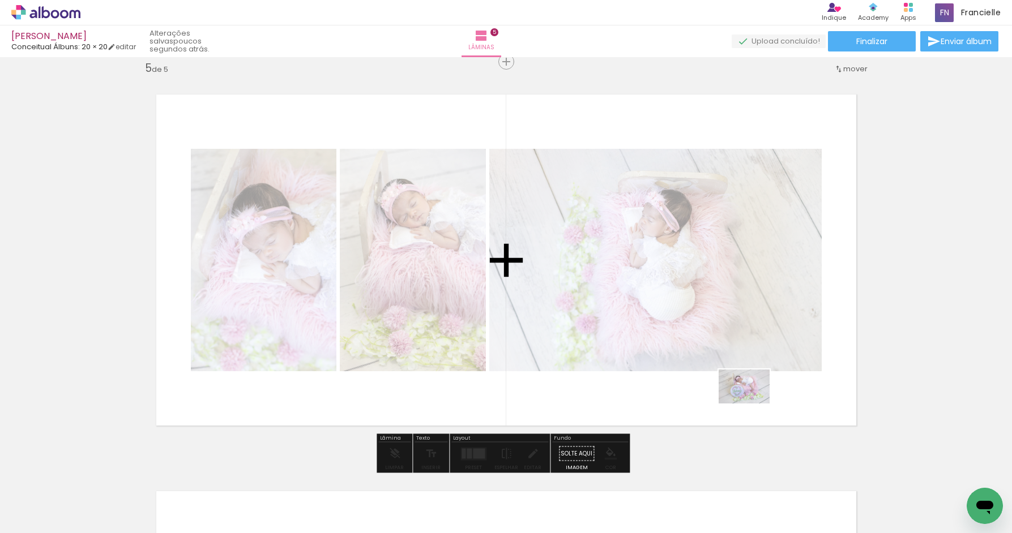
drag, startPoint x: 750, startPoint y: 489, endPoint x: 772, endPoint y: 377, distance: 113.7
click at [752, 404] on quentale-workspace at bounding box center [506, 266] width 1012 height 533
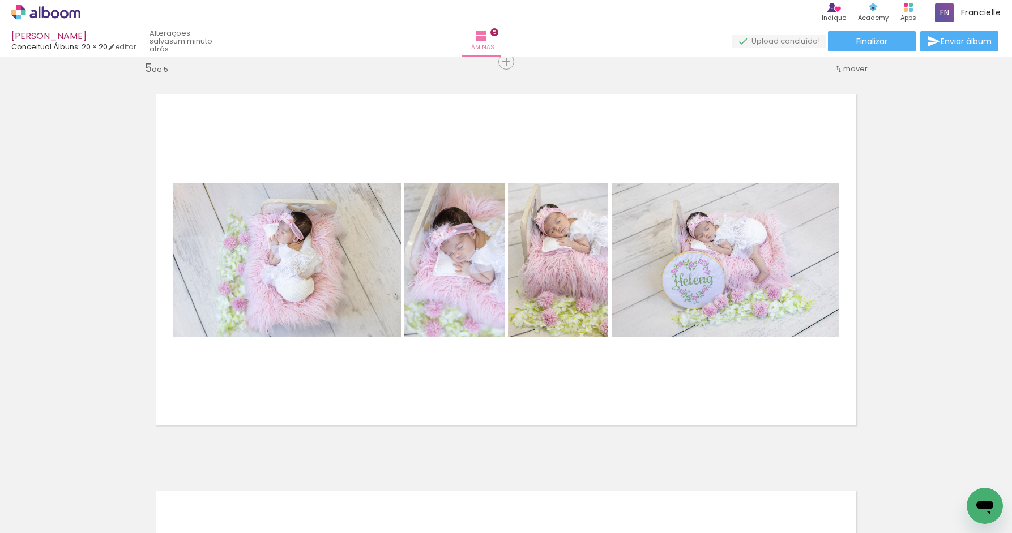
scroll to position [0, 638]
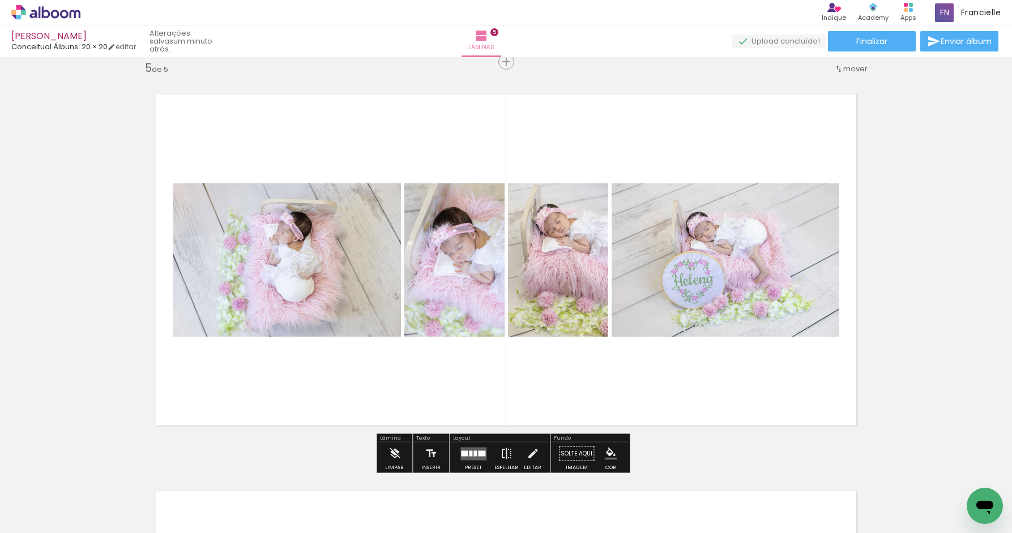
click at [474, 455] on div at bounding box center [474, 454] width 3 height 6
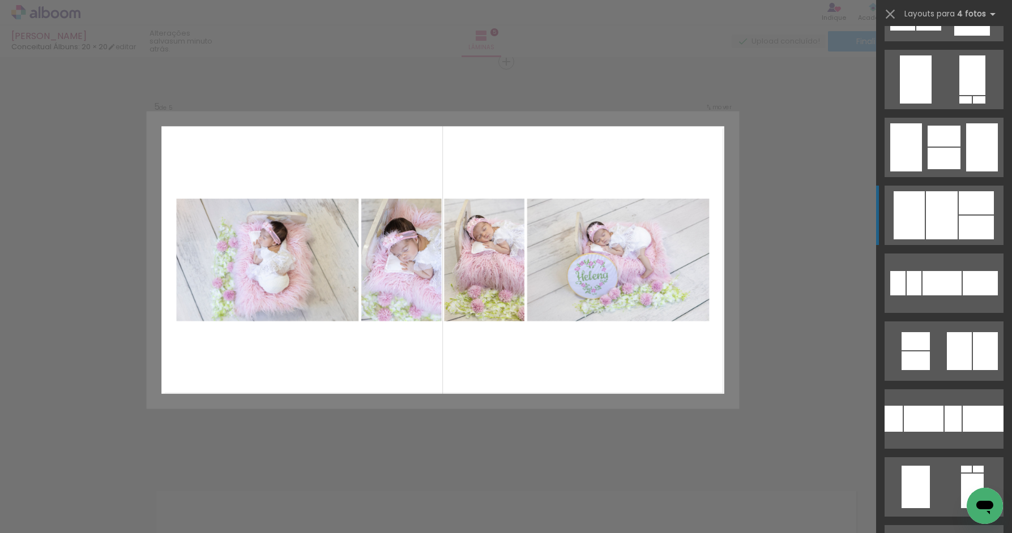
scroll to position [1304, 0]
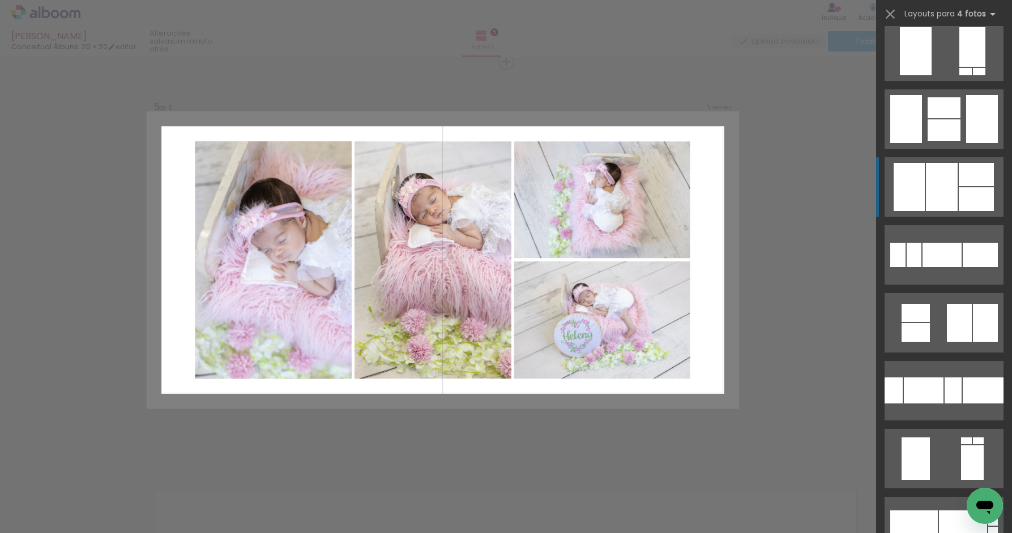
click at [953, 189] on div at bounding box center [942, 187] width 32 height 48
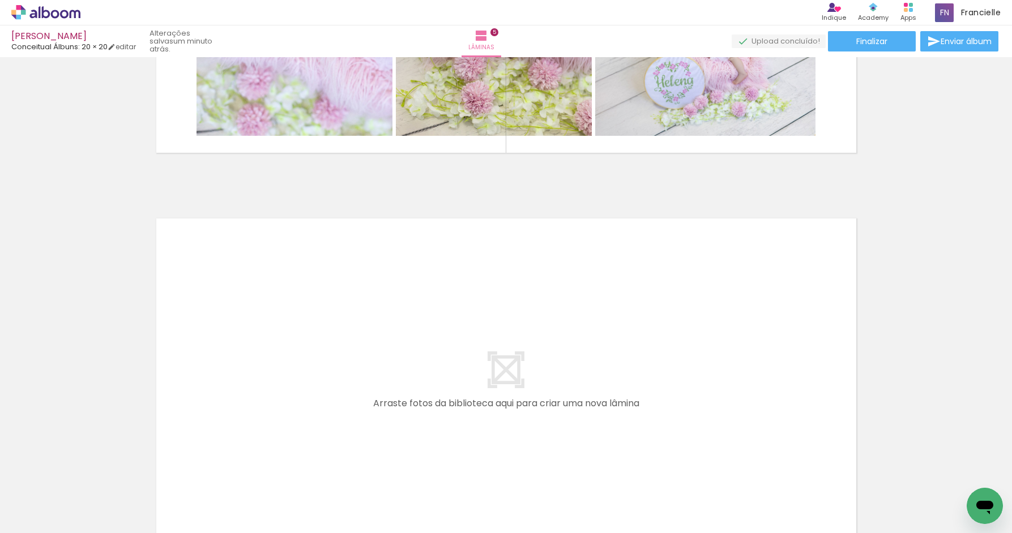
scroll to position [1878, 0]
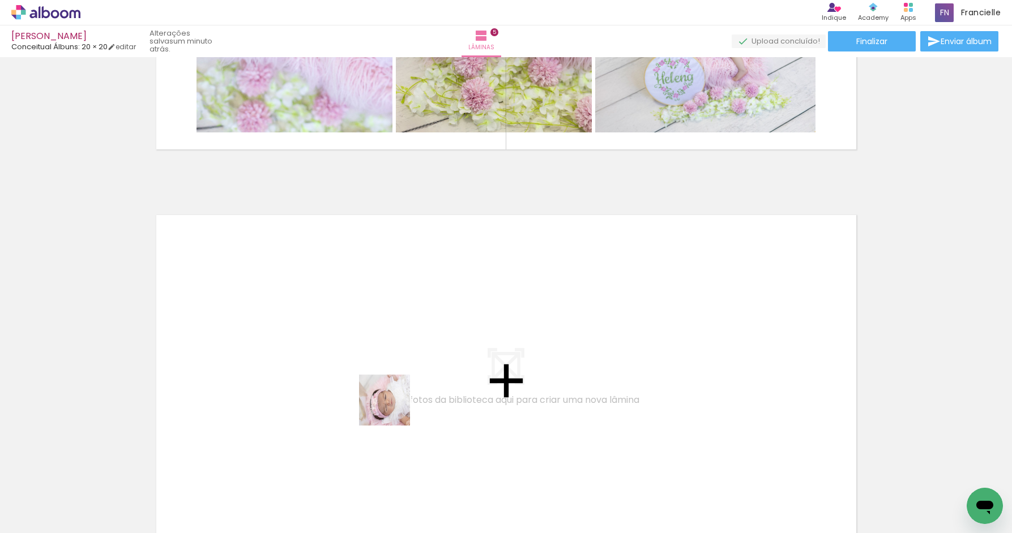
drag, startPoint x: 382, startPoint y: 477, endPoint x: 394, endPoint y: 364, distance: 113.9
click at [394, 364] on quentale-workspace at bounding box center [506, 266] width 1012 height 533
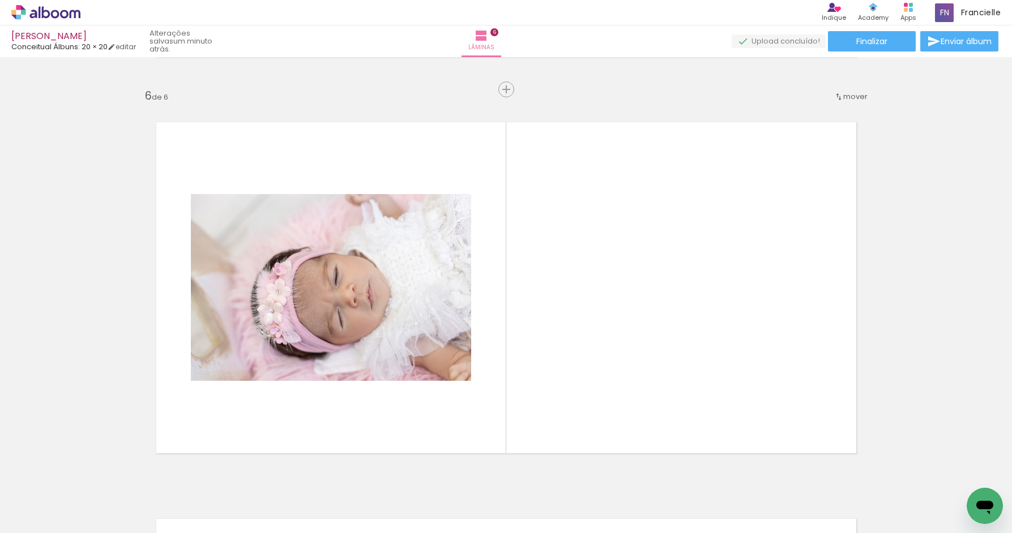
scroll to position [1999, 0]
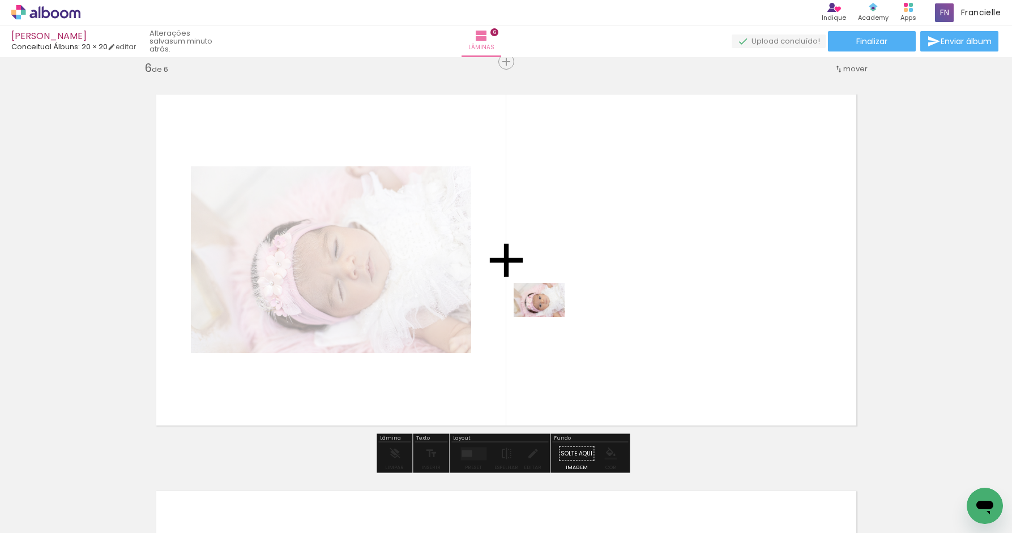
drag, startPoint x: 444, startPoint y: 476, endPoint x: 548, endPoint y: 317, distance: 189.9
click at [548, 317] on quentale-workspace at bounding box center [506, 266] width 1012 height 533
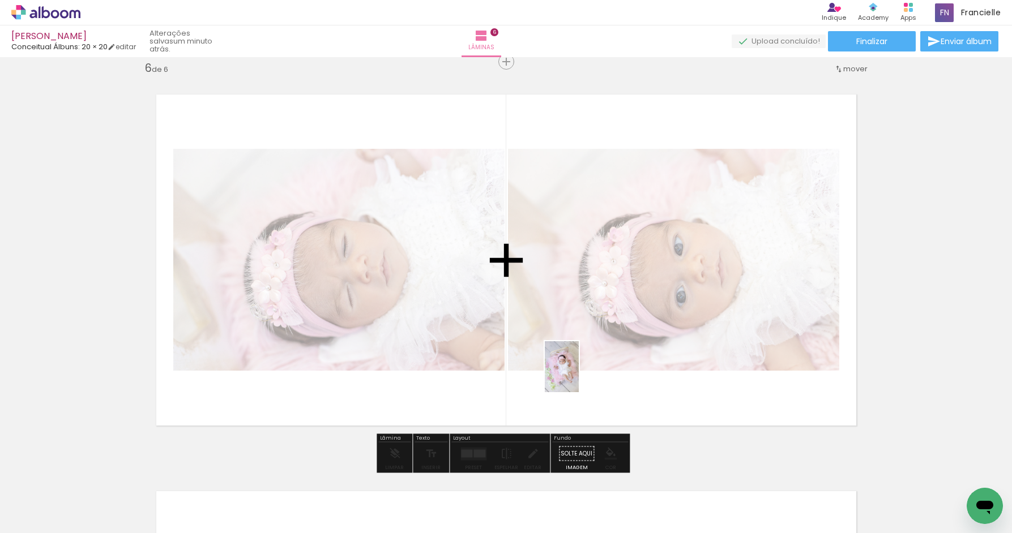
drag, startPoint x: 498, startPoint y: 490, endPoint x: 579, endPoint y: 375, distance: 140.1
click at [579, 375] on quentale-workspace at bounding box center [506, 266] width 1012 height 533
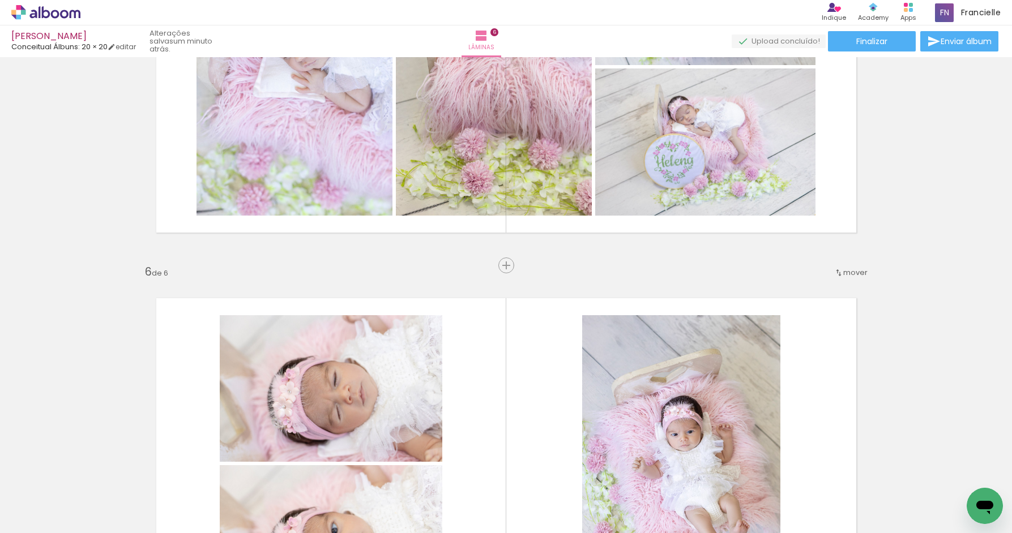
scroll to position [1754, 0]
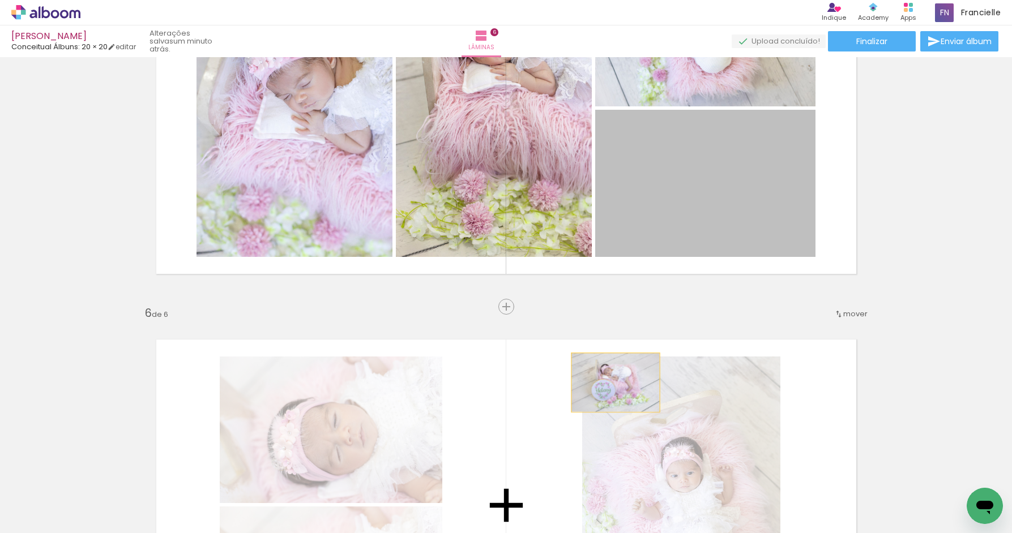
drag, startPoint x: 702, startPoint y: 199, endPoint x: 611, endPoint y: 382, distance: 204.1
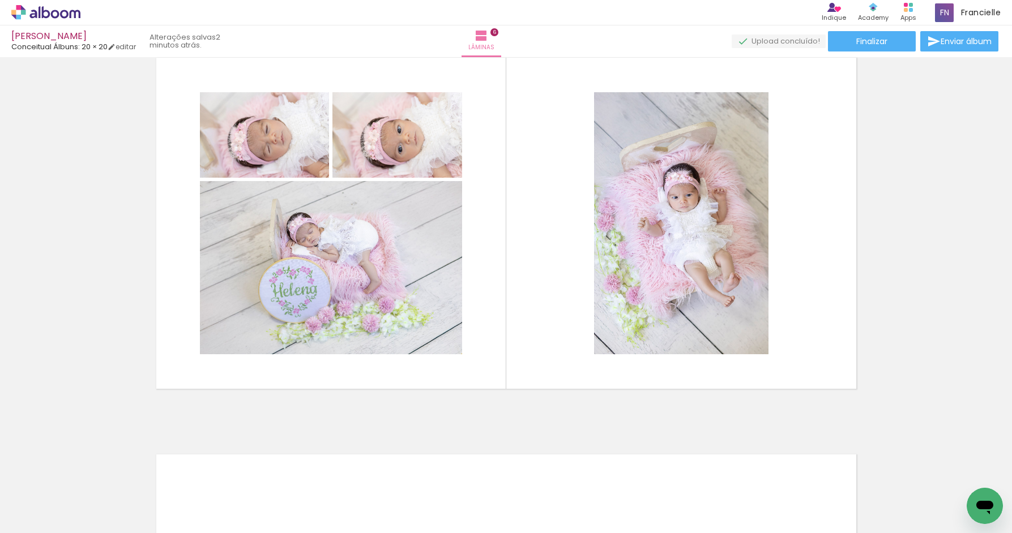
scroll to position [2042, 0]
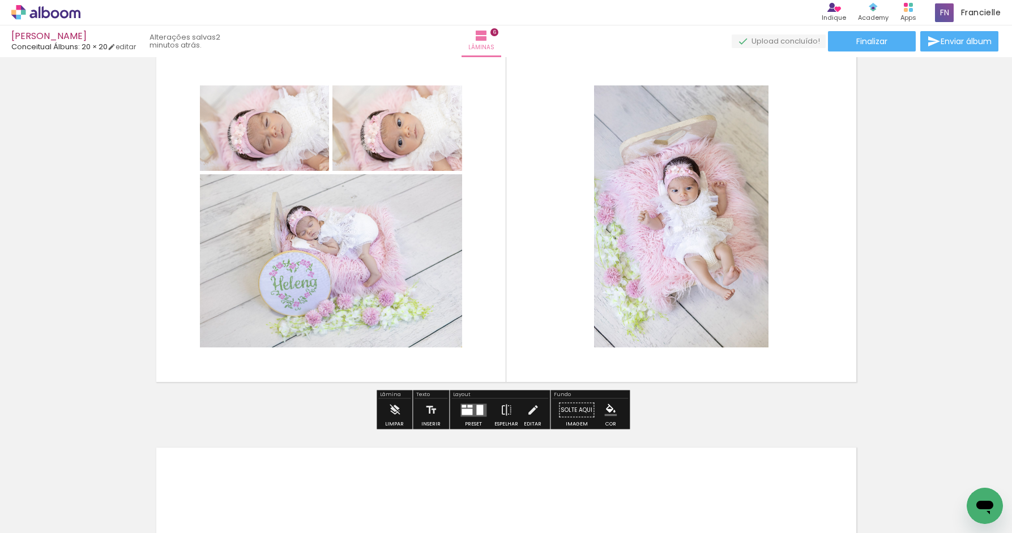
click at [474, 411] on quentale-layouter at bounding box center [473, 410] width 26 height 13
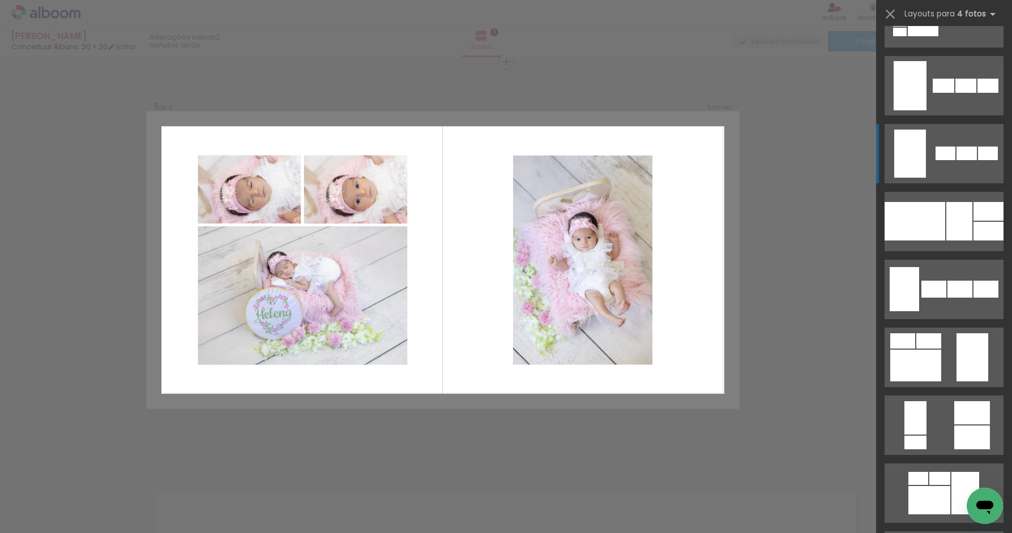
scroll to position [822, 0]
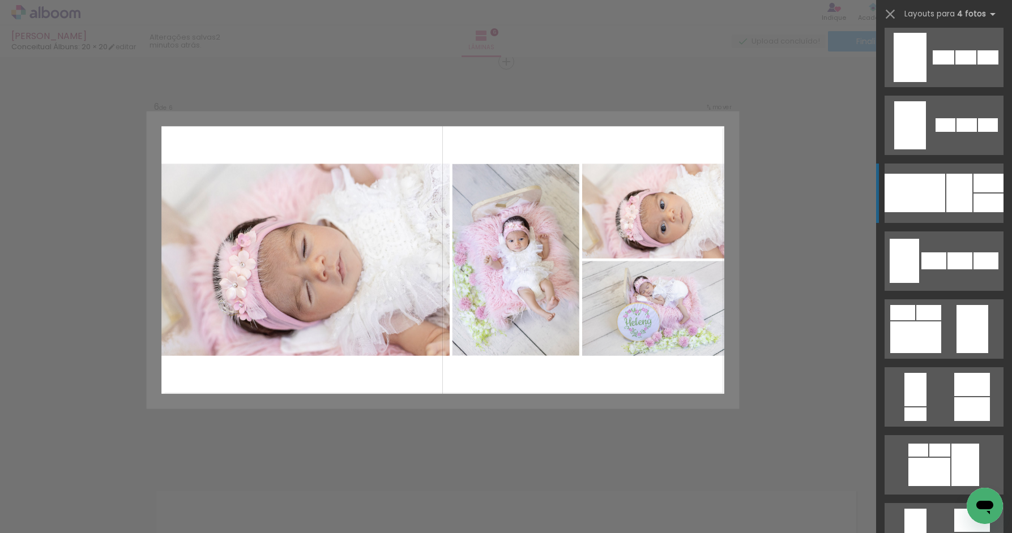
click at [938, 190] on div at bounding box center [914, 193] width 61 height 39
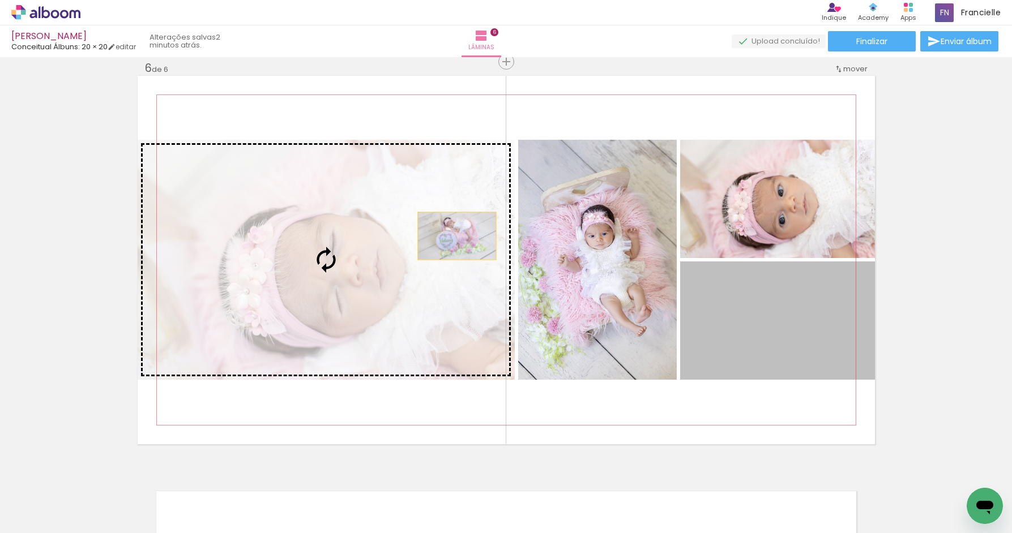
drag, startPoint x: 726, startPoint y: 325, endPoint x: 422, endPoint y: 227, distance: 319.4
click at [0, 0] on slot at bounding box center [0, 0] width 0 height 0
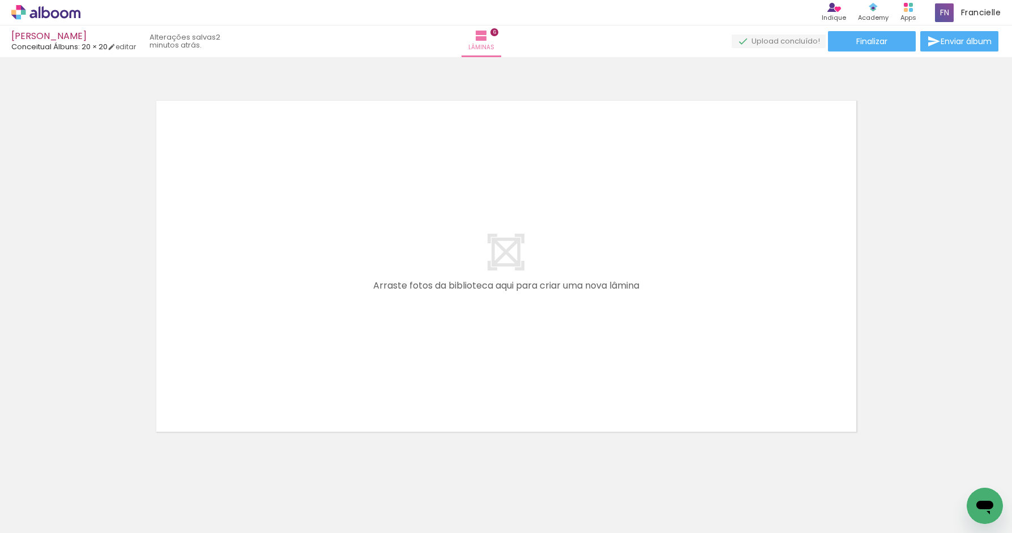
scroll to position [2417, 0]
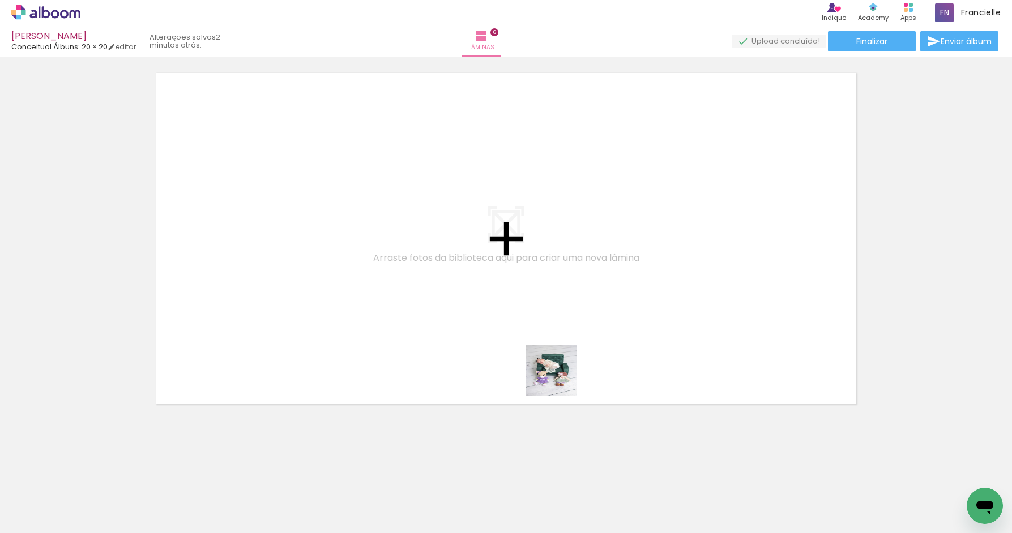
drag, startPoint x: 565, startPoint y: 494, endPoint x: 553, endPoint y: 314, distance: 180.5
click at [553, 314] on quentale-workspace at bounding box center [506, 266] width 1012 height 533
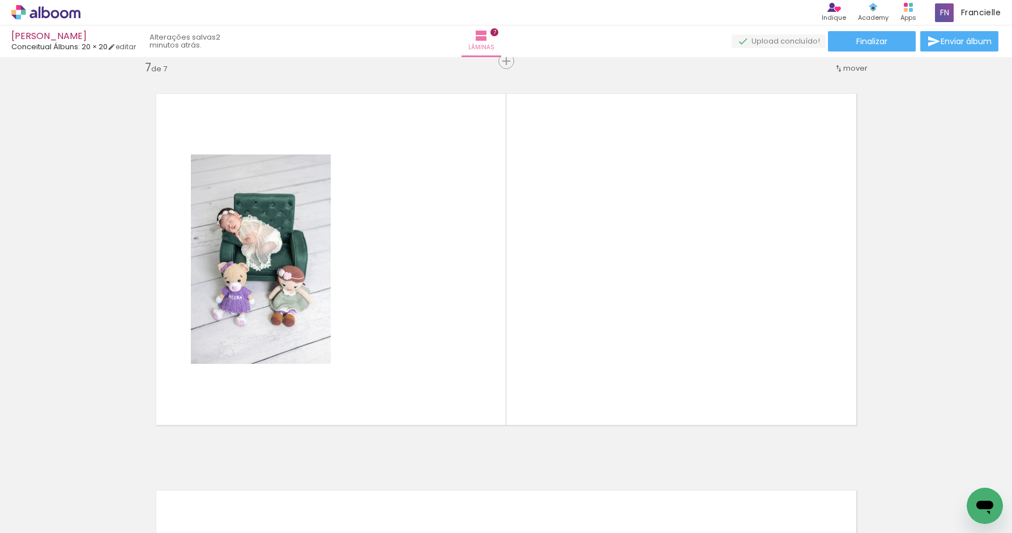
scroll to position [2396, 0]
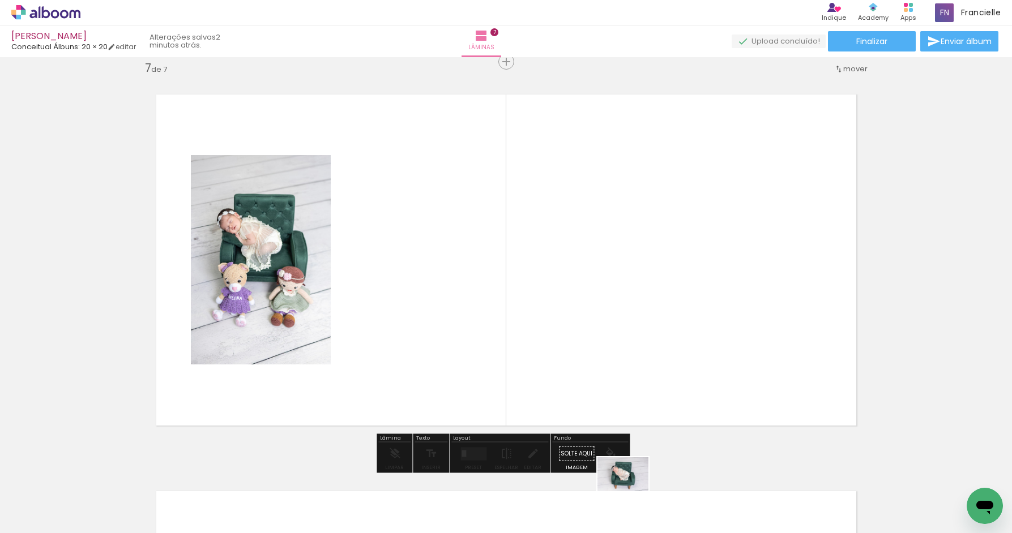
click at [632, 492] on div at bounding box center [617, 495] width 56 height 37
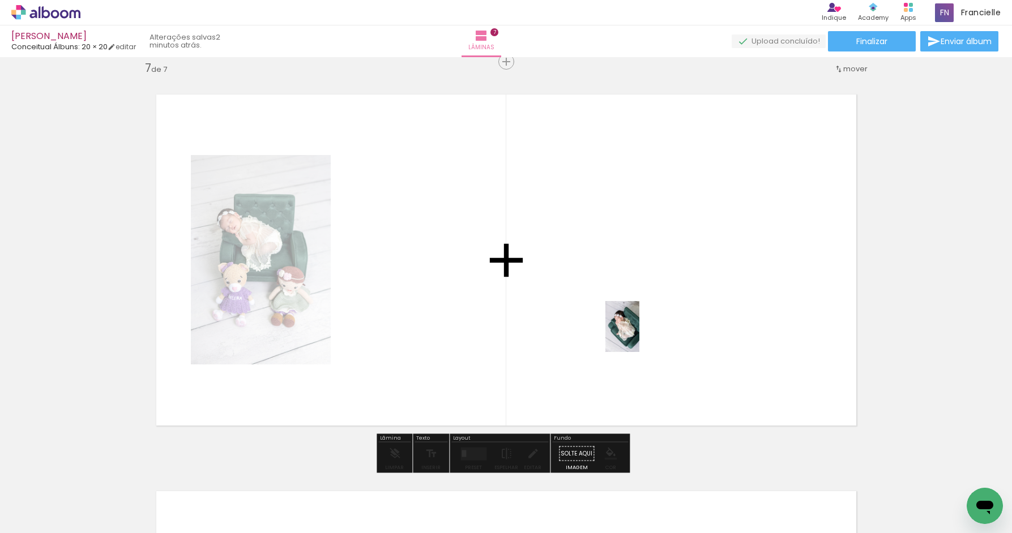
drag, startPoint x: 693, startPoint y: 501, endPoint x: 636, endPoint y: 307, distance: 201.9
click at [636, 307] on quentale-workspace at bounding box center [506, 266] width 1012 height 533
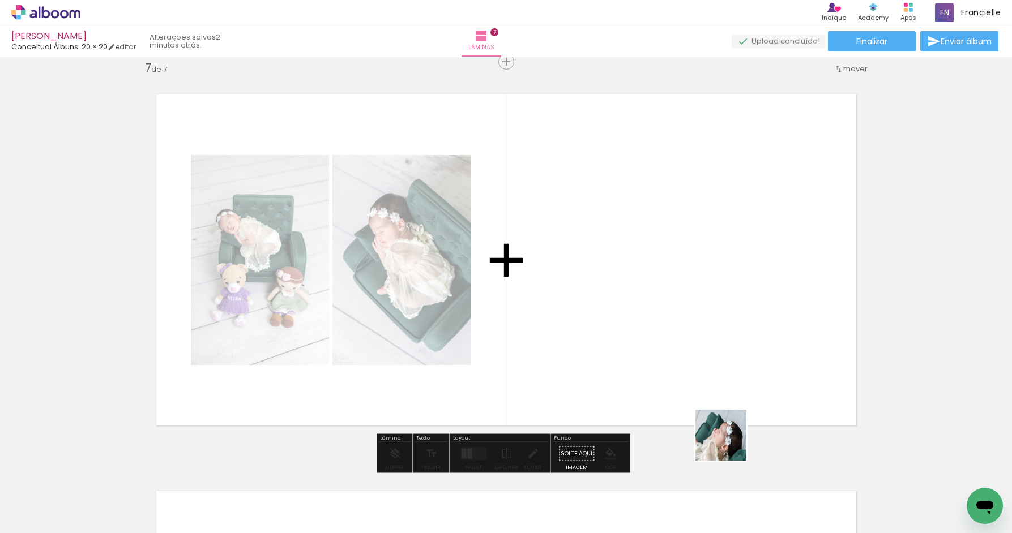
drag, startPoint x: 751, startPoint y: 484, endPoint x: 677, endPoint y: 297, distance: 201.0
click at [677, 297] on quentale-workspace at bounding box center [506, 266] width 1012 height 533
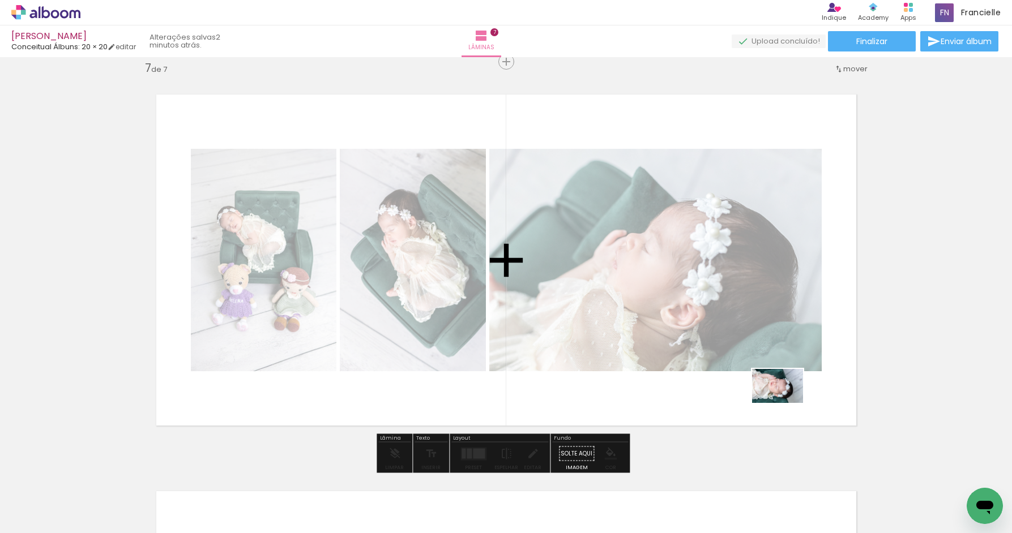
drag, startPoint x: 820, startPoint y: 495, endPoint x: 786, endPoint y: 403, distance: 98.2
click at [786, 403] on quentale-workspace at bounding box center [506, 266] width 1012 height 533
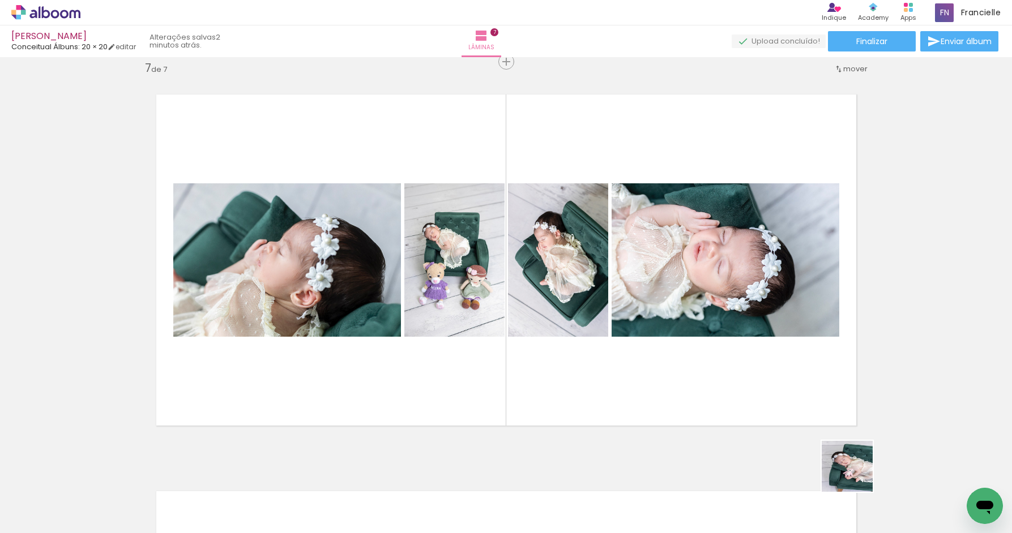
drag, startPoint x: 873, startPoint y: 495, endPoint x: 786, endPoint y: 360, distance: 160.4
click at [786, 360] on quentale-workspace at bounding box center [506, 266] width 1012 height 533
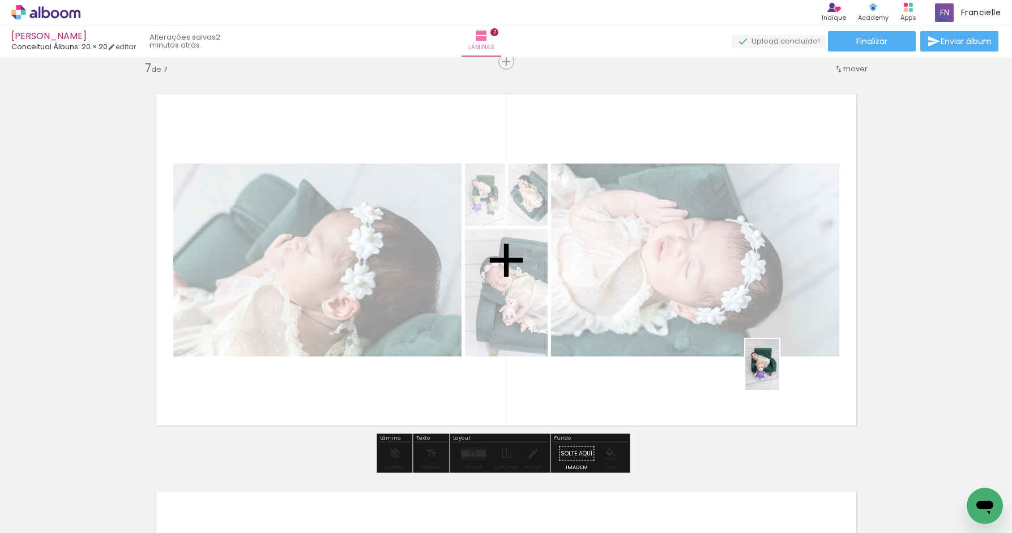
drag, startPoint x: 935, startPoint y: 502, endPoint x: 759, endPoint y: 365, distance: 223.9
click at [759, 365] on quentale-workspace at bounding box center [506, 266] width 1012 height 533
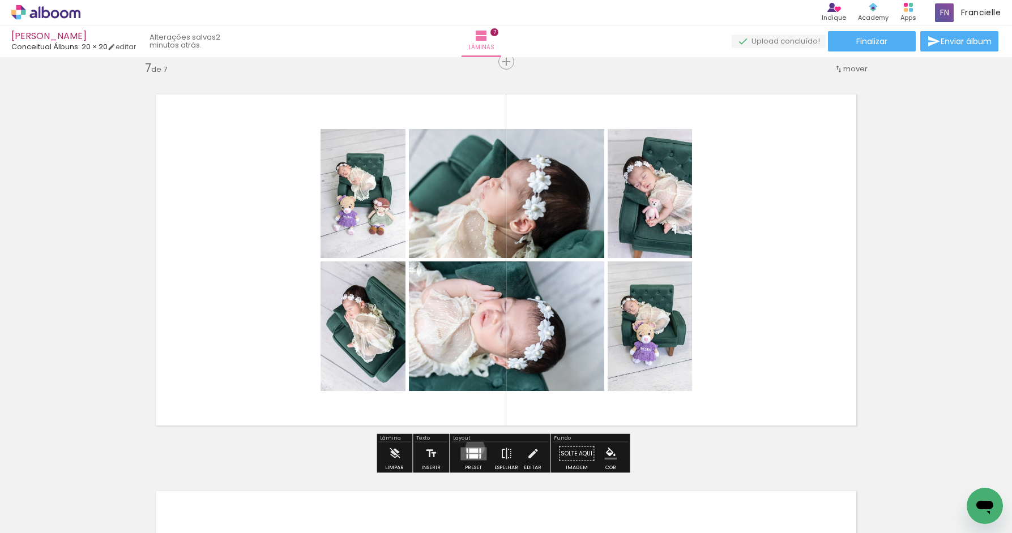
click at [473, 446] on div at bounding box center [473, 454] width 31 height 23
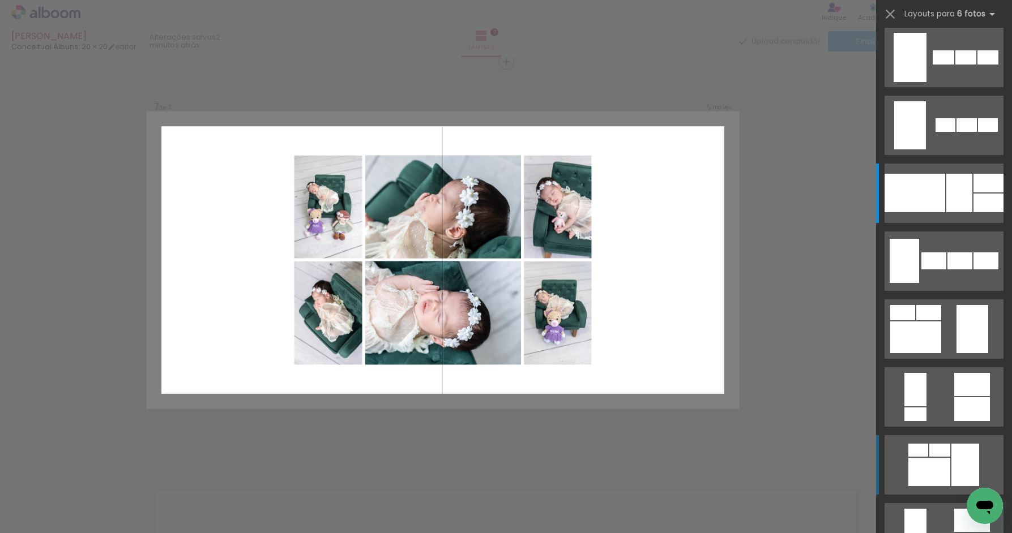
scroll to position [0, 0]
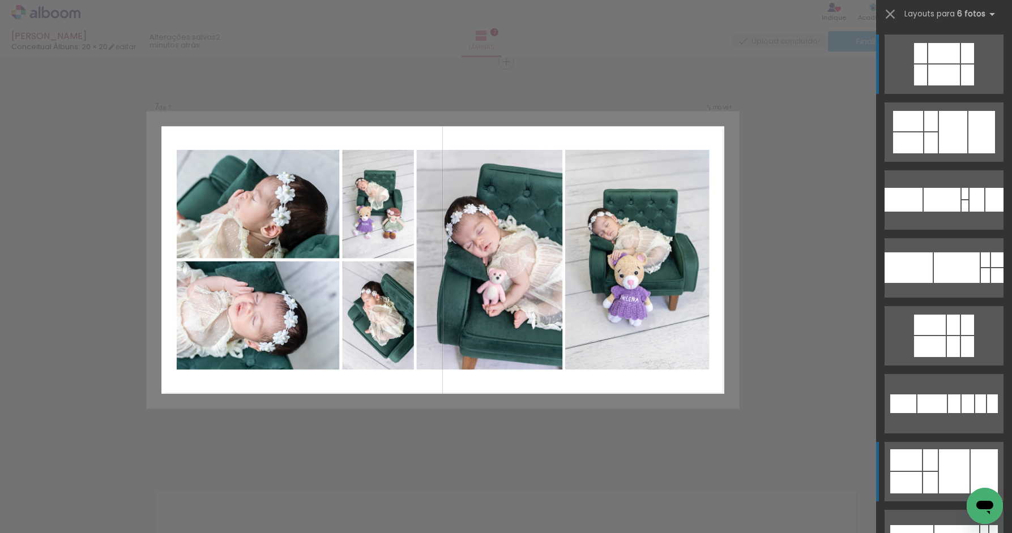
click at [950, 472] on div at bounding box center [954, 472] width 31 height 44
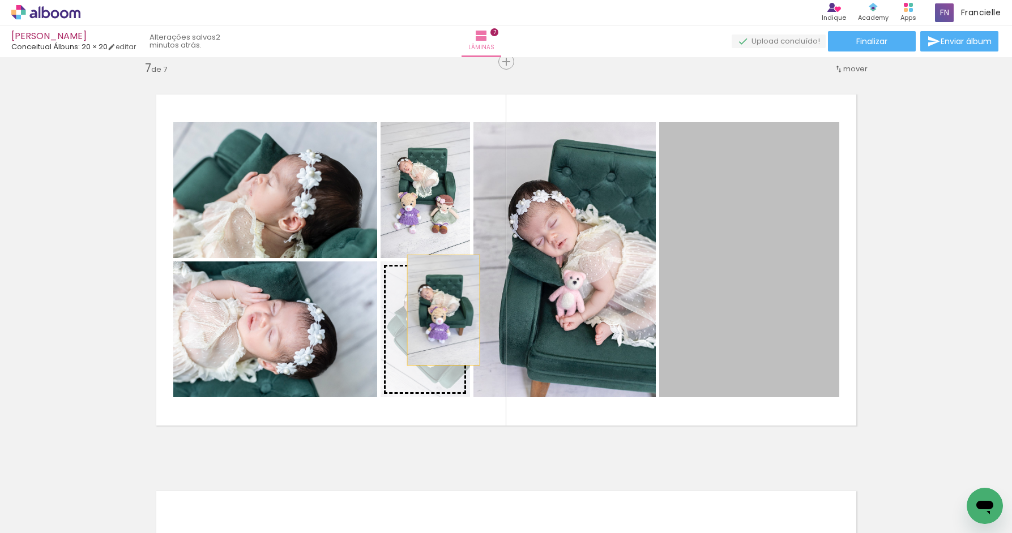
drag, startPoint x: 742, startPoint y: 285, endPoint x: 438, endPoint y: 311, distance: 305.8
click at [0, 0] on slot at bounding box center [0, 0] width 0 height 0
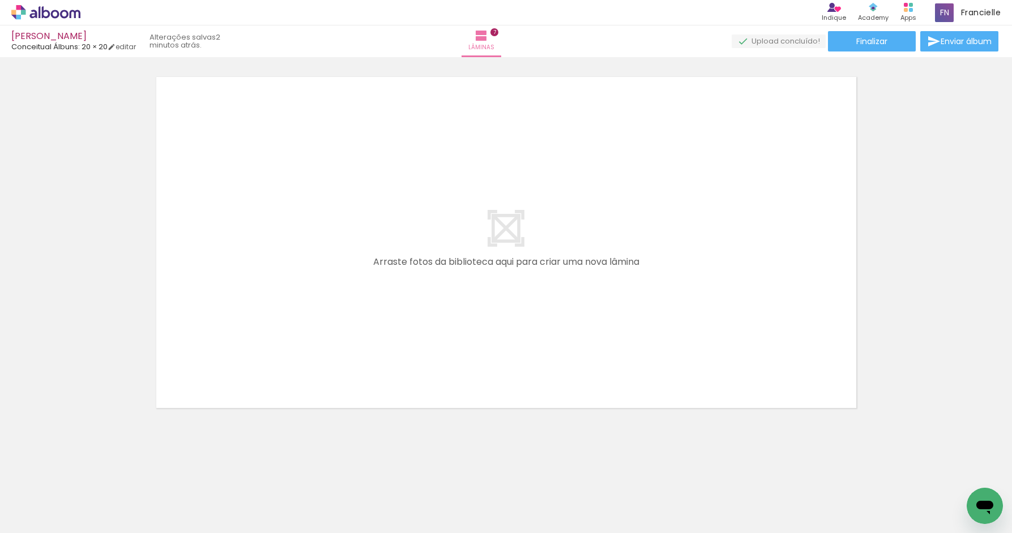
scroll to position [2814, 0]
drag, startPoint x: 1007, startPoint y: 427, endPoint x: 6, endPoint y: 24, distance: 1079.2
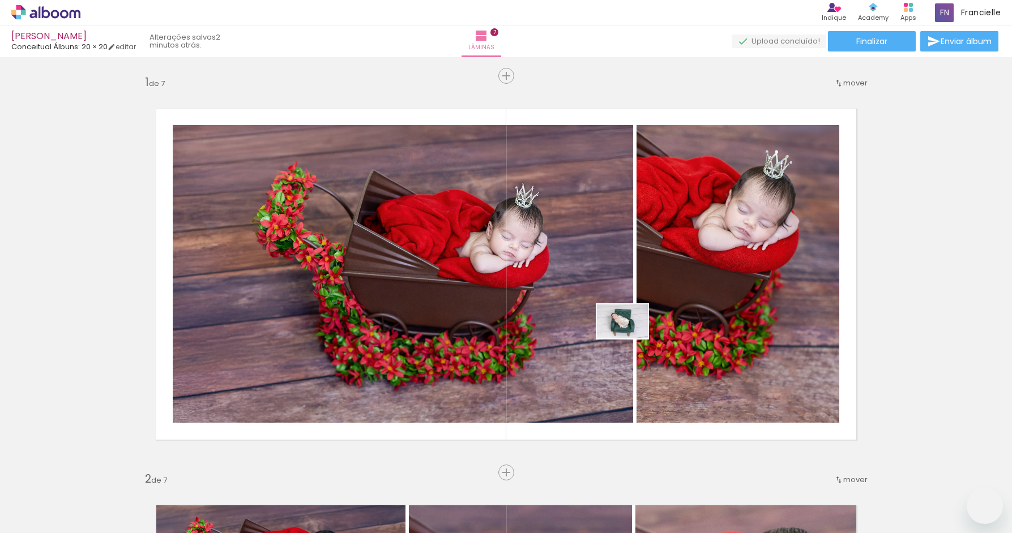
click at [635, 309] on quentale-workspace at bounding box center [506, 266] width 1012 height 533
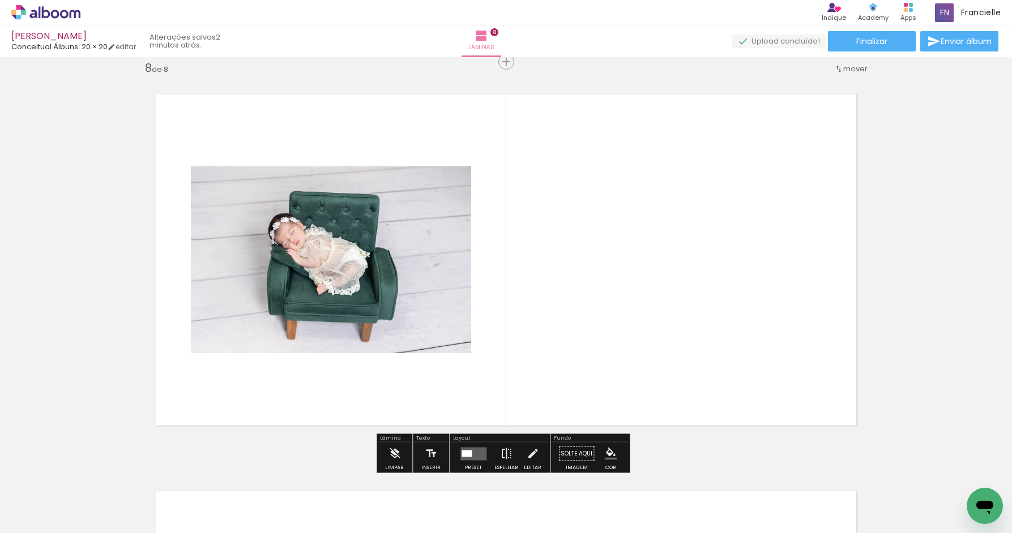
scroll to position [0, 638]
click at [475, 448] on quentale-layouter at bounding box center [473, 453] width 26 height 13
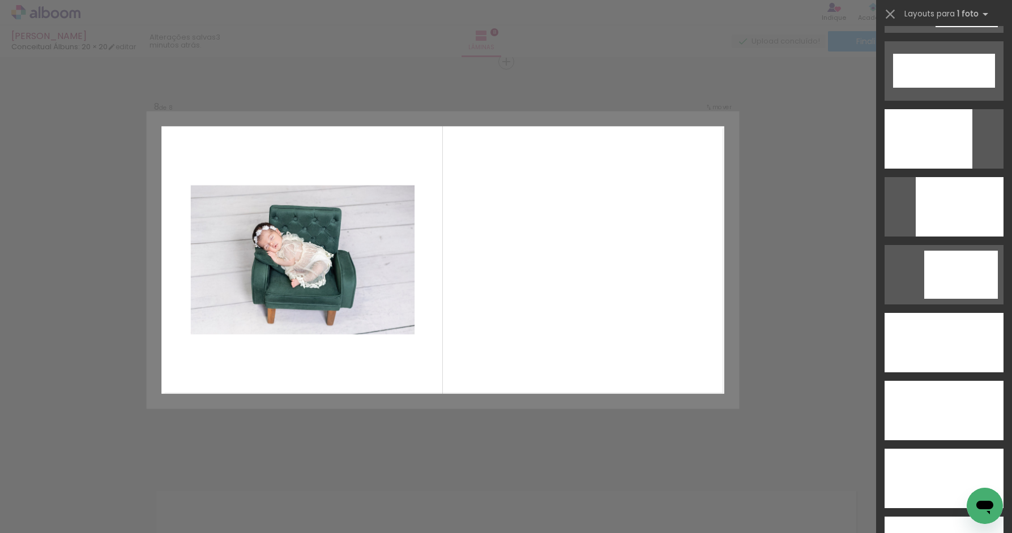
scroll to position [2983, 0]
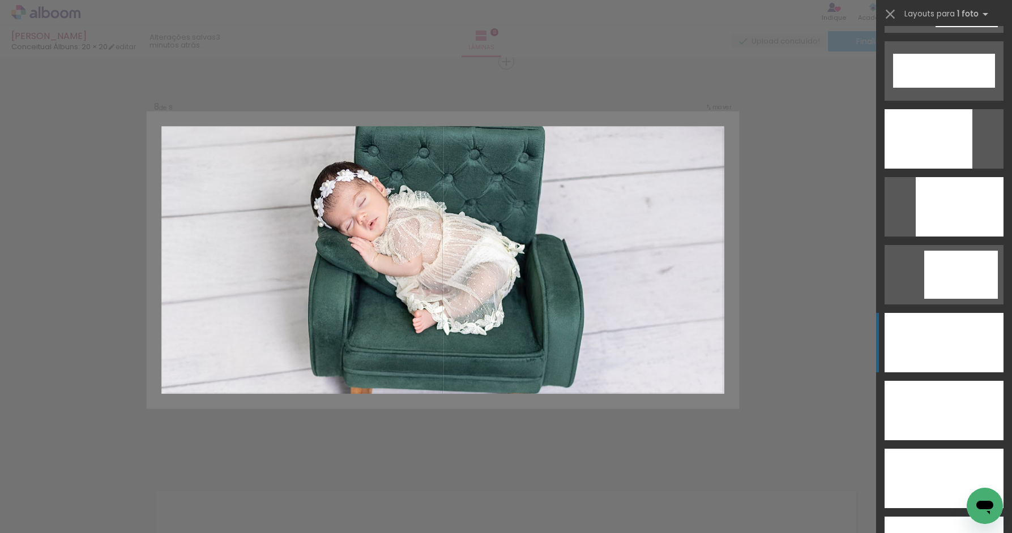
click at [940, 343] on div at bounding box center [943, 342] width 119 height 59
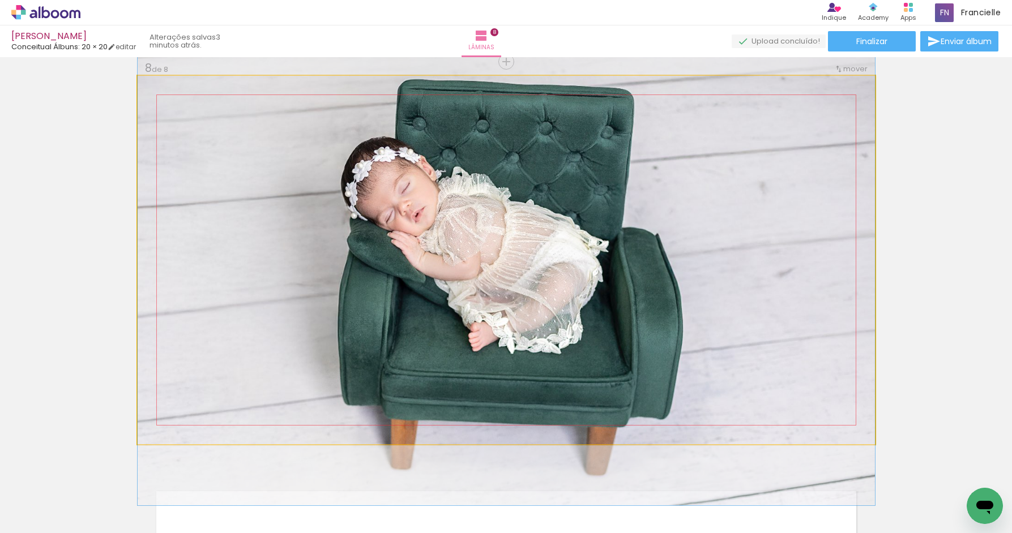
click at [617, 301] on quentale-photo at bounding box center [506, 260] width 737 height 369
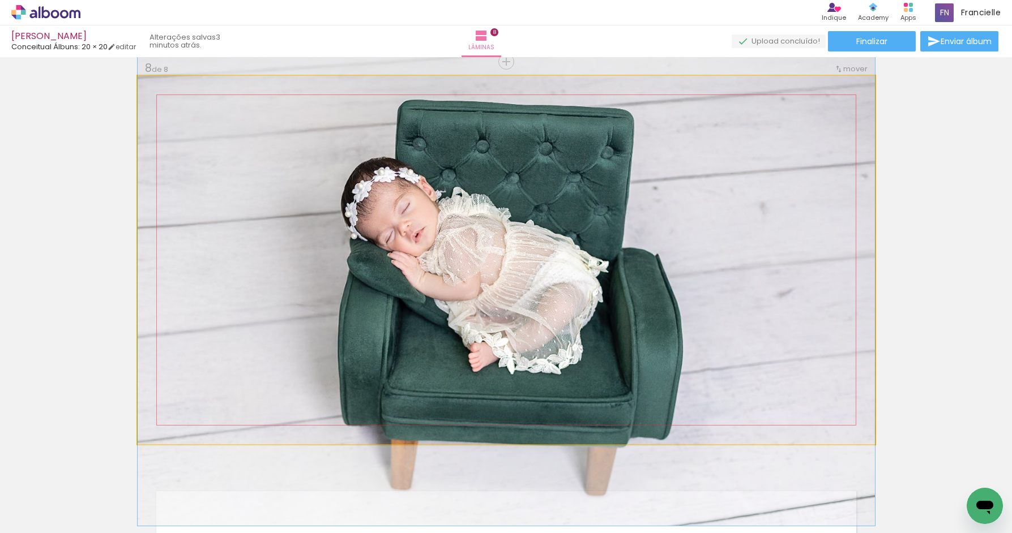
drag, startPoint x: 694, startPoint y: 272, endPoint x: 691, endPoint y: 291, distance: 19.5
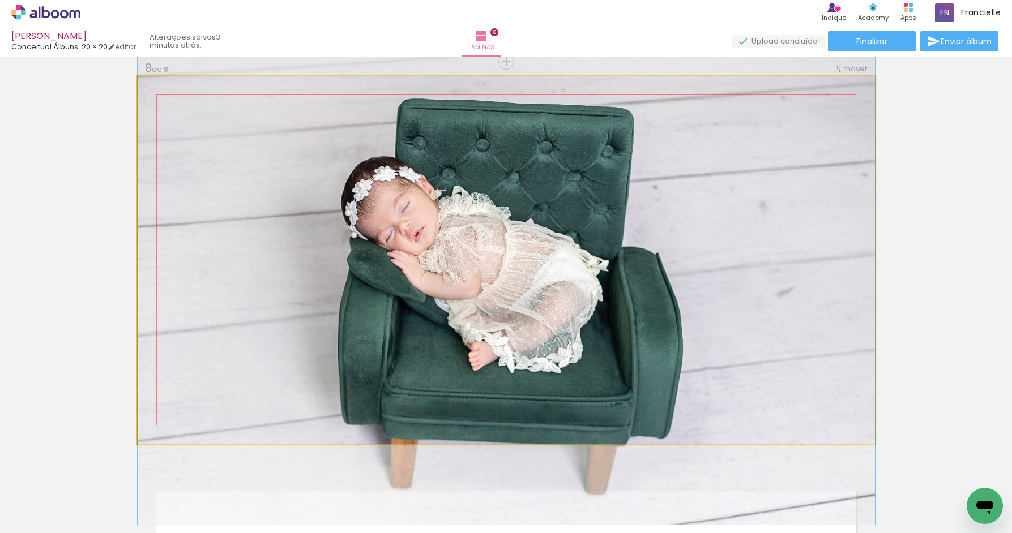
drag, startPoint x: 762, startPoint y: 337, endPoint x: 817, endPoint y: 345, distance: 56.1
click at [762, 336] on quentale-photo at bounding box center [506, 260] width 737 height 369
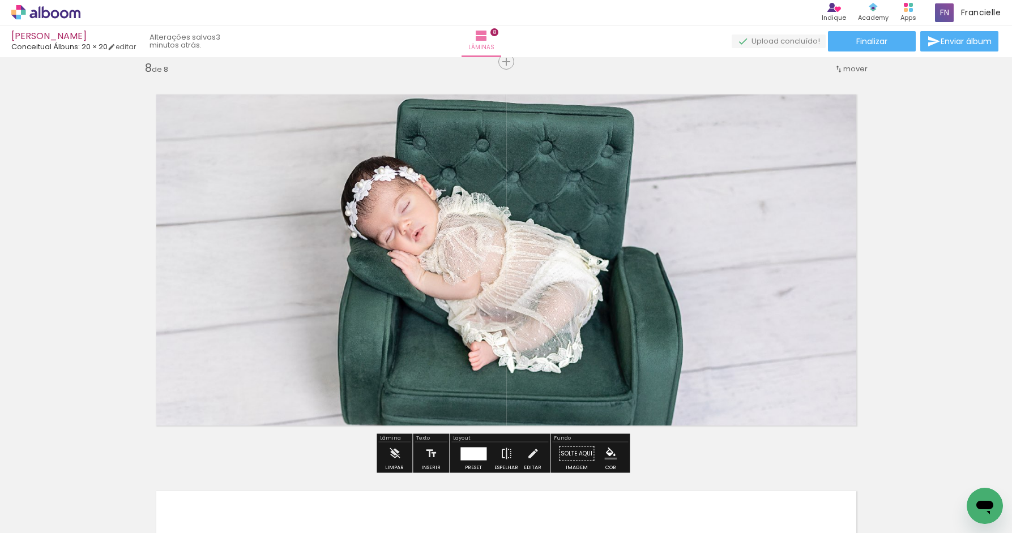
drag, startPoint x: 478, startPoint y: 454, endPoint x: 487, endPoint y: 453, distance: 8.5
click at [478, 454] on div at bounding box center [473, 453] width 26 height 13
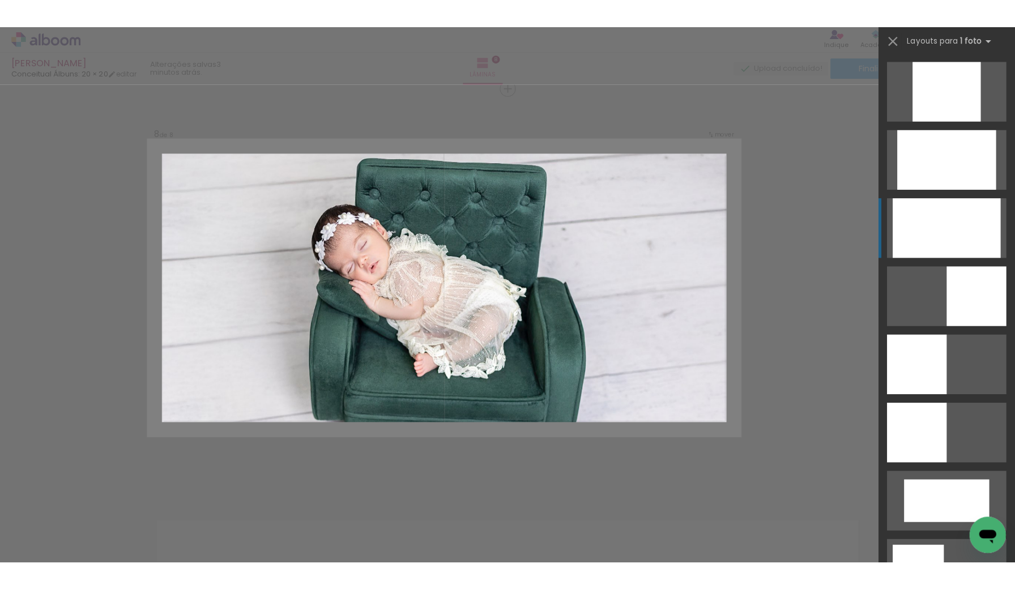
scroll to position [698, 0]
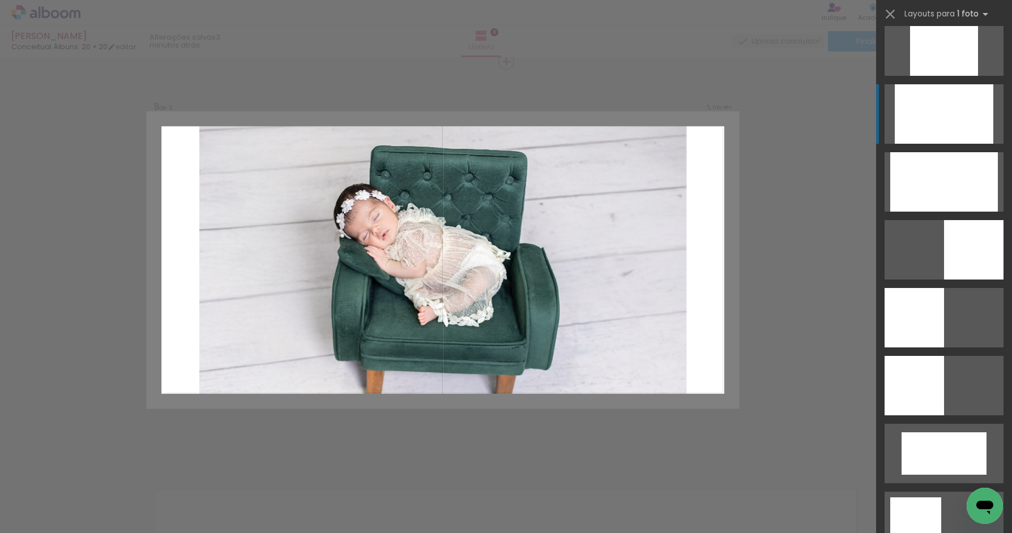
click at [955, 119] on div at bounding box center [944, 113] width 99 height 59
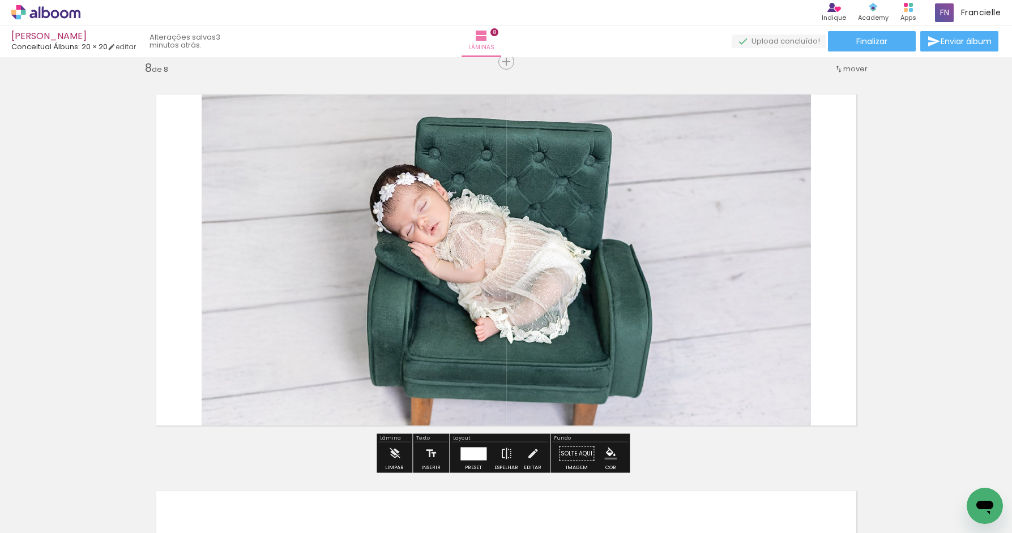
click at [651, 284] on quentale-photo at bounding box center [506, 260] width 609 height 369
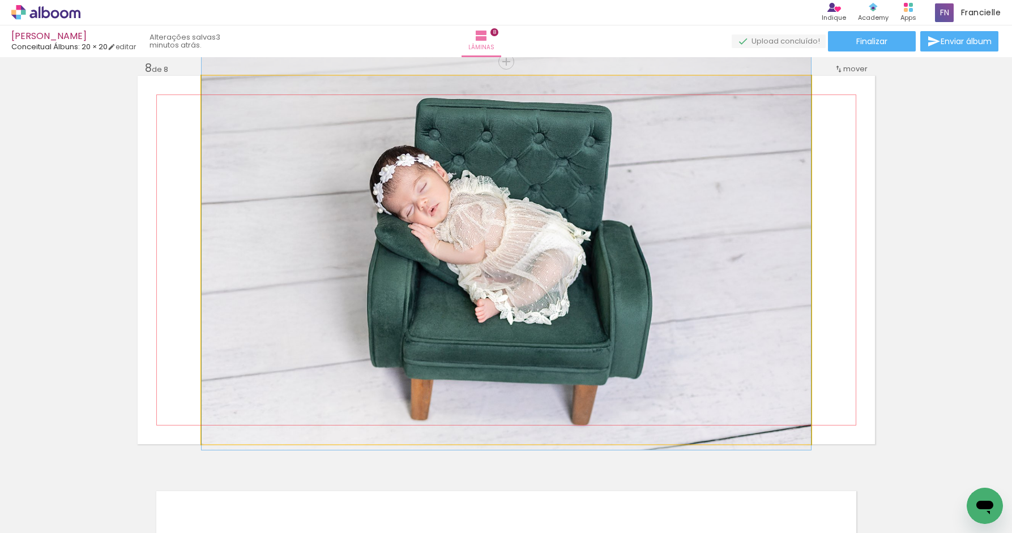
drag, startPoint x: 660, startPoint y: 297, endPoint x: 665, endPoint y: 279, distance: 19.2
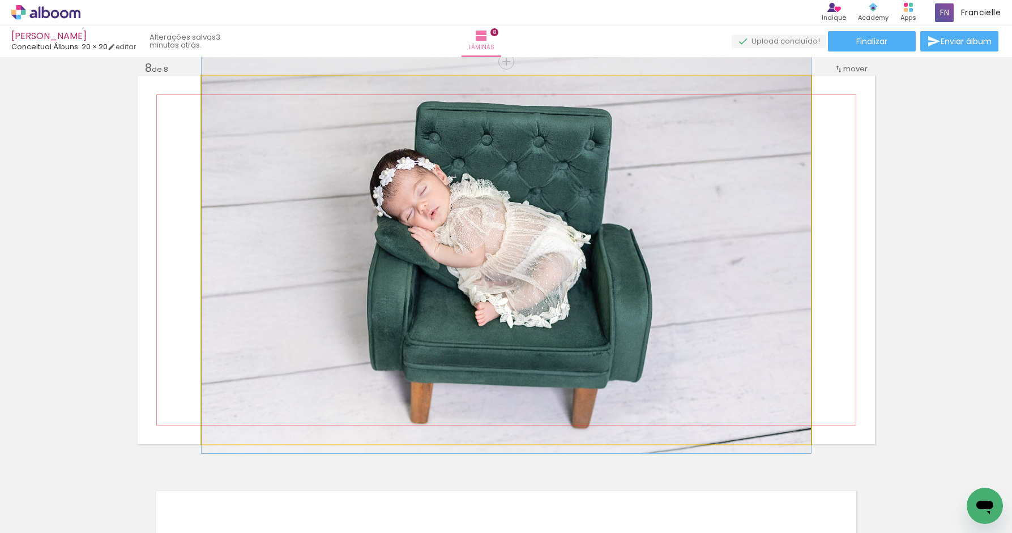
drag, startPoint x: 766, startPoint y: 370, endPoint x: 789, endPoint y: 373, distance: 23.4
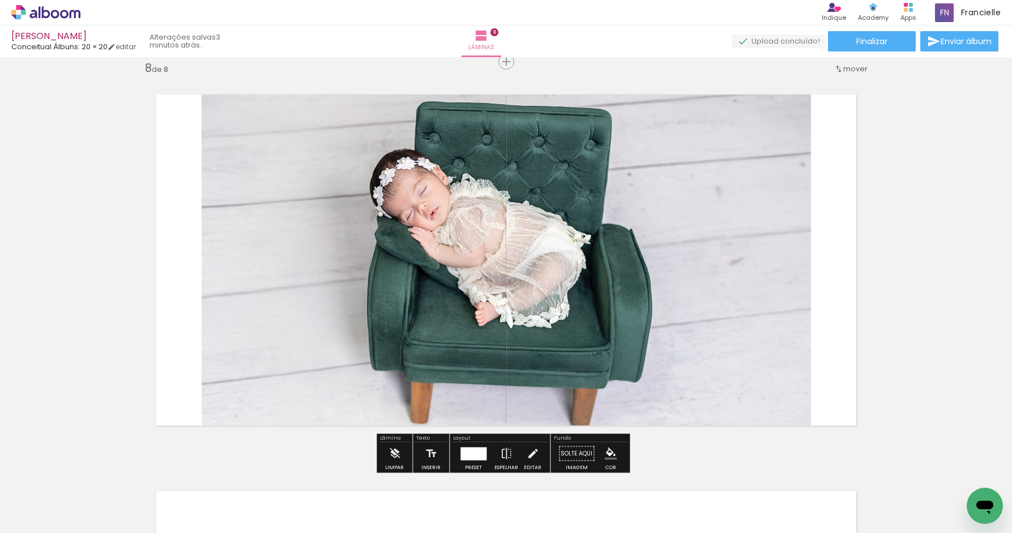
drag, startPoint x: 923, startPoint y: 378, endPoint x: 918, endPoint y: 384, distance: 7.6
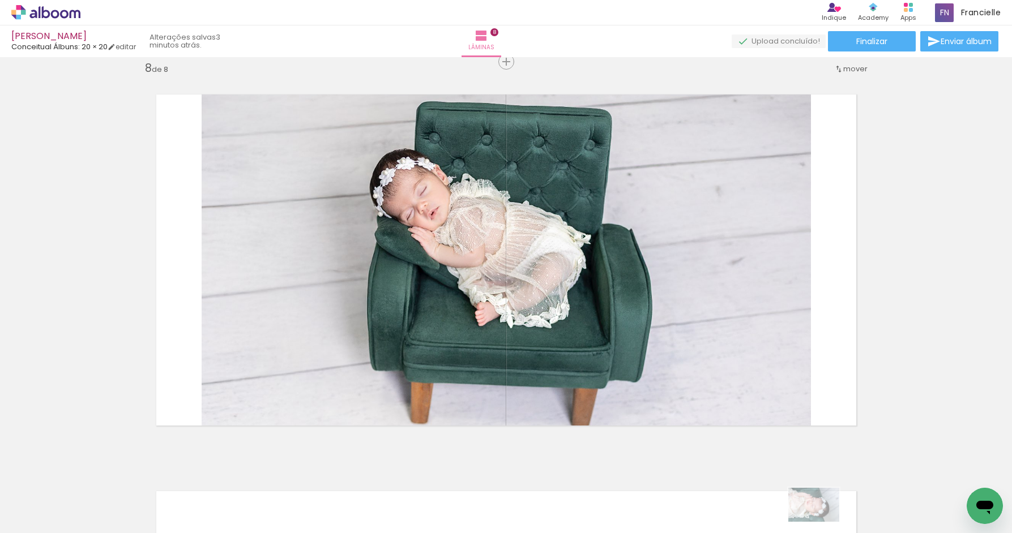
drag, startPoint x: 800, startPoint y: 521, endPoint x: 821, endPoint y: 520, distance: 21.0
click at [822, 522] on quentale-thumb at bounding box center [807, 495] width 63 height 65
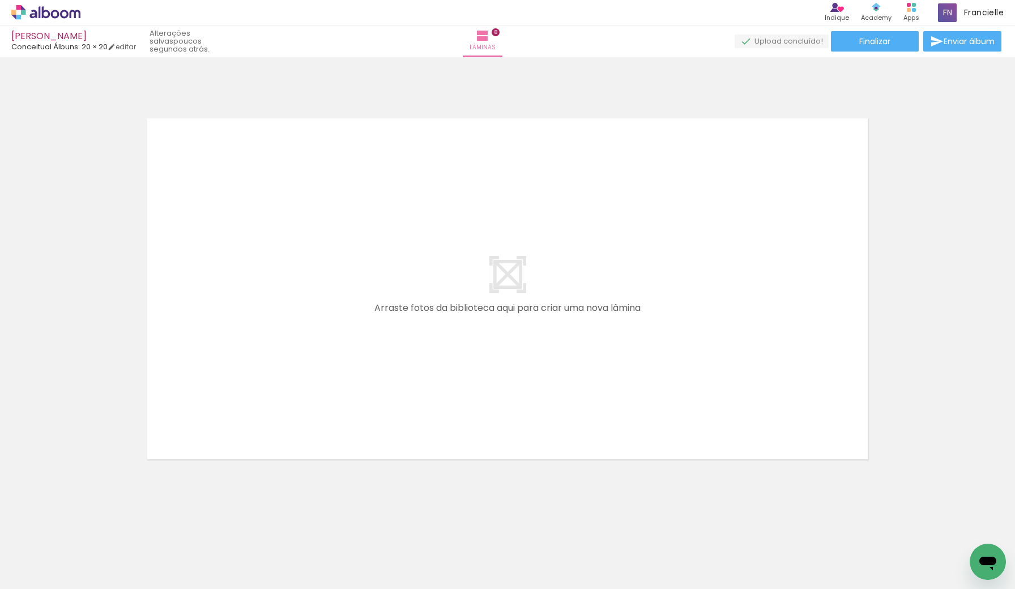
scroll to position [0, 973]
drag, startPoint x: 913, startPoint y: 585, endPoint x: 8, endPoint y: 31, distance: 1060.3
drag, startPoint x: 669, startPoint y: 537, endPoint x: 720, endPoint y: 542, distance: 51.8
click at [636, 330] on quentale-workspace at bounding box center [507, 294] width 1015 height 589
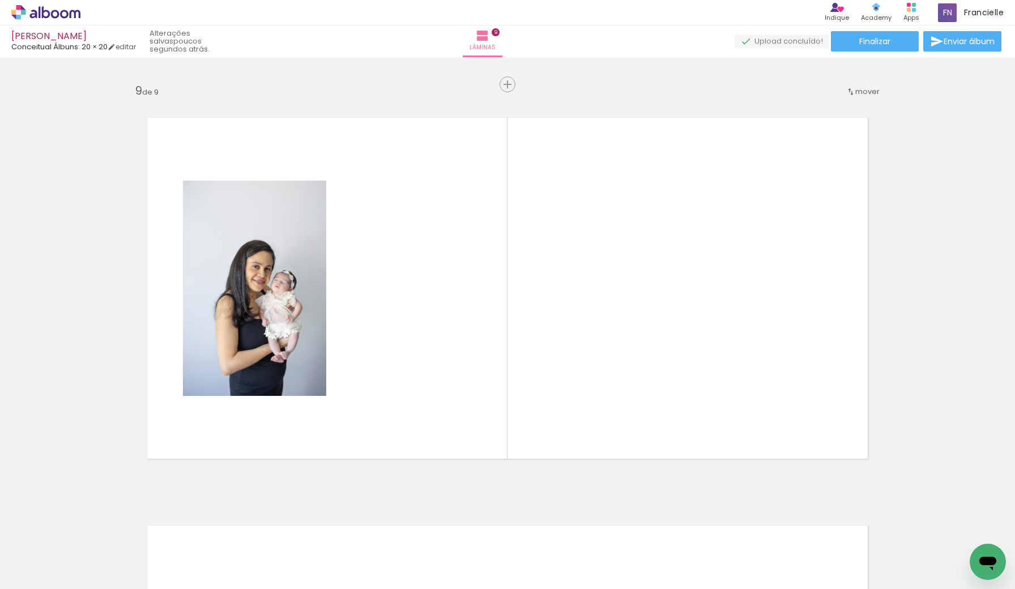
scroll to position [3253, 0]
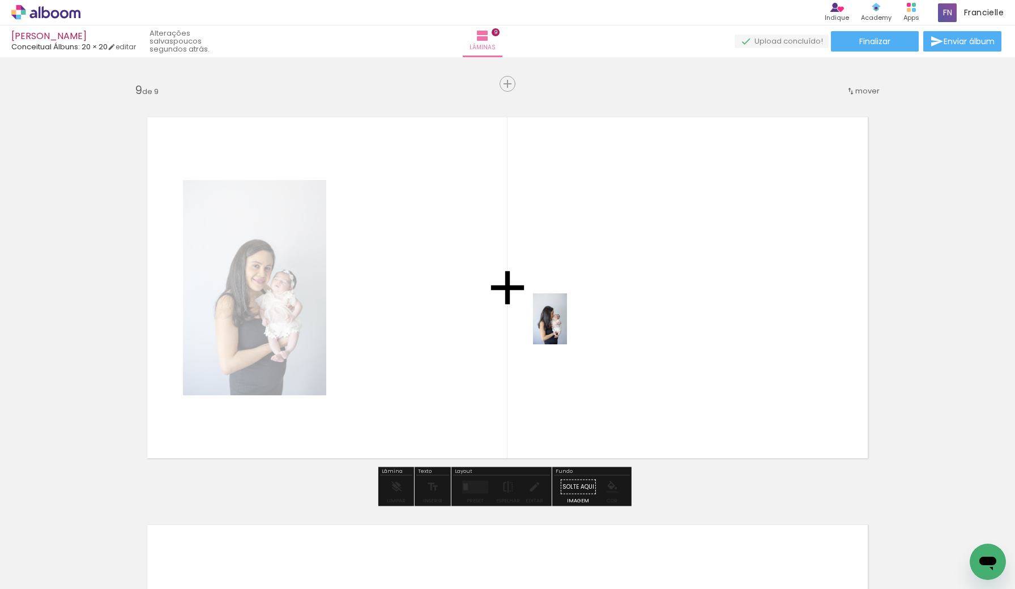
drag, startPoint x: 732, startPoint y: 551, endPoint x: 764, endPoint y: 474, distance: 83.0
click at [563, 317] on quentale-workspace at bounding box center [507, 294] width 1015 height 589
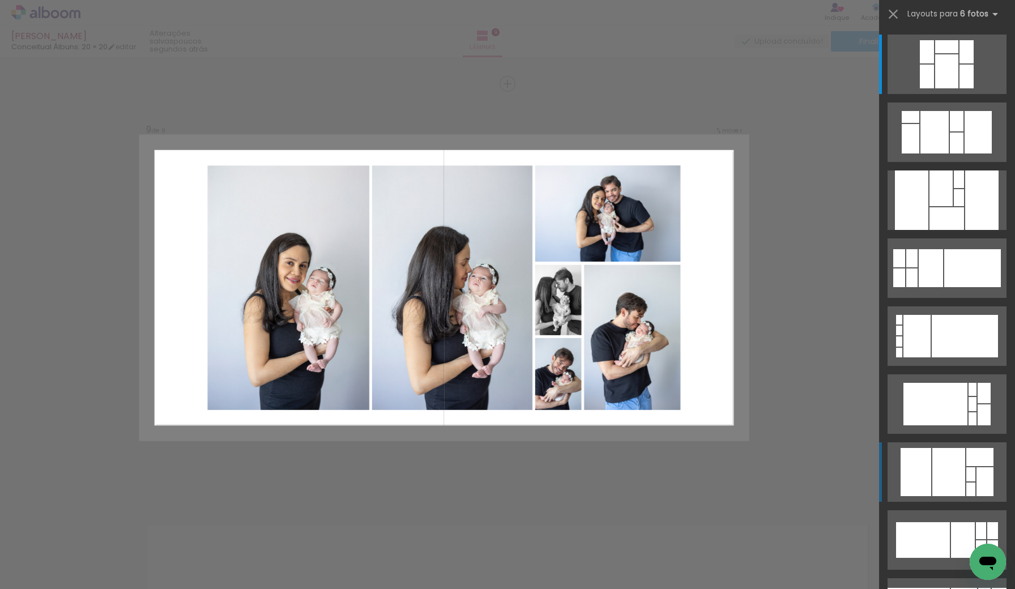
click at [950, 467] on div at bounding box center [948, 472] width 33 height 48
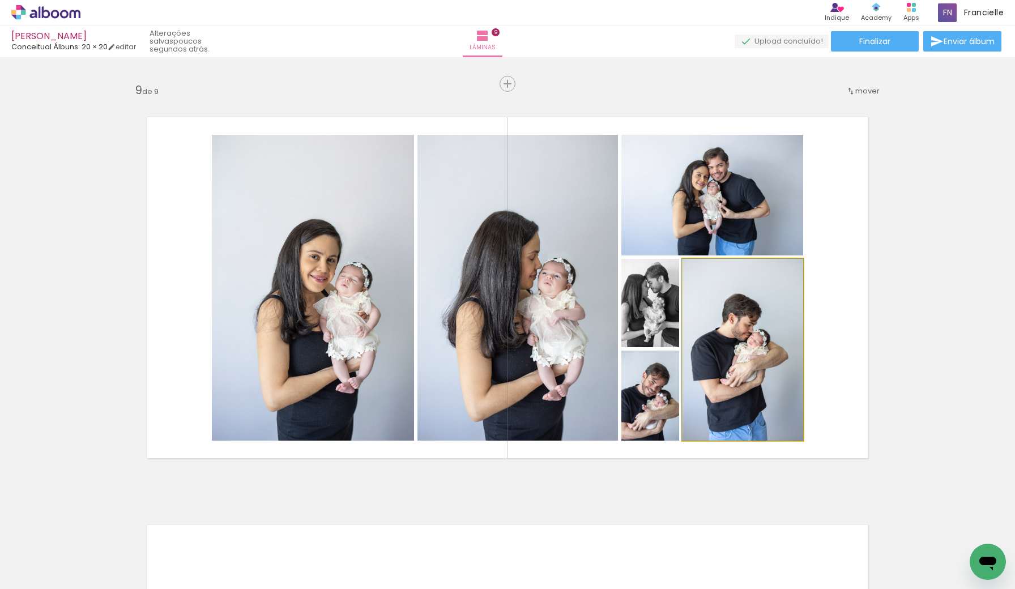
drag, startPoint x: 743, startPoint y: 364, endPoint x: 682, endPoint y: 347, distance: 63.6
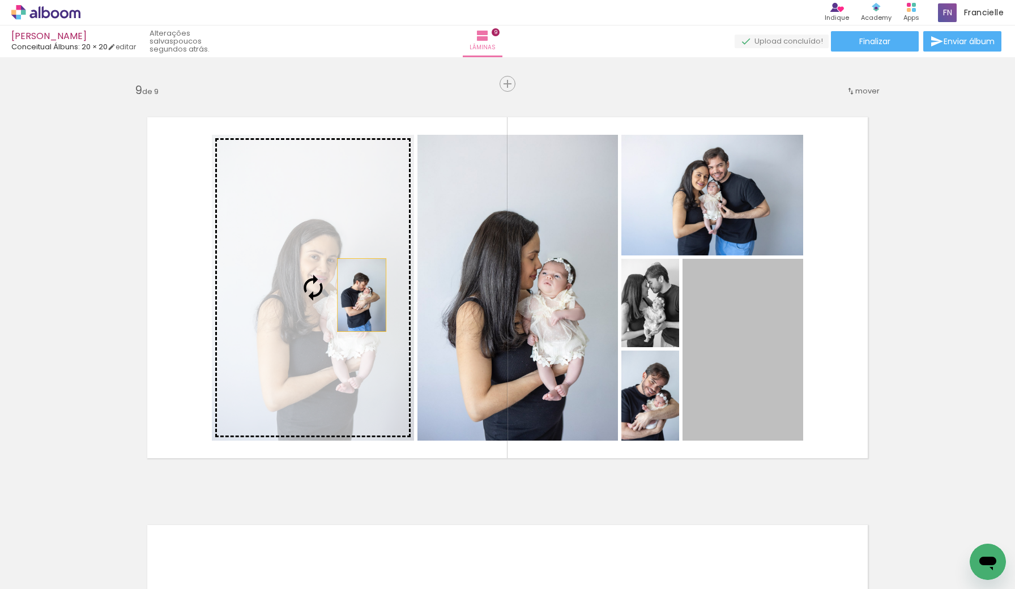
drag, startPoint x: 746, startPoint y: 392, endPoint x: 439, endPoint y: 292, distance: 322.5
click at [0, 0] on slot at bounding box center [0, 0] width 0 height 0
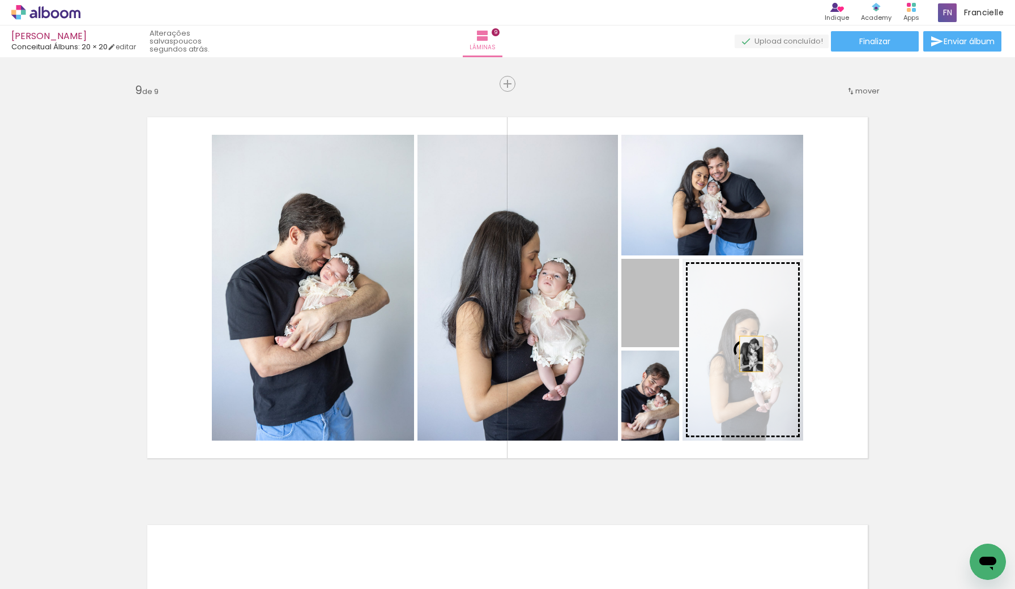
drag, startPoint x: 711, startPoint y: 332, endPoint x: 754, endPoint y: 353, distance: 48.4
click at [0, 0] on slot at bounding box center [0, 0] width 0 height 0
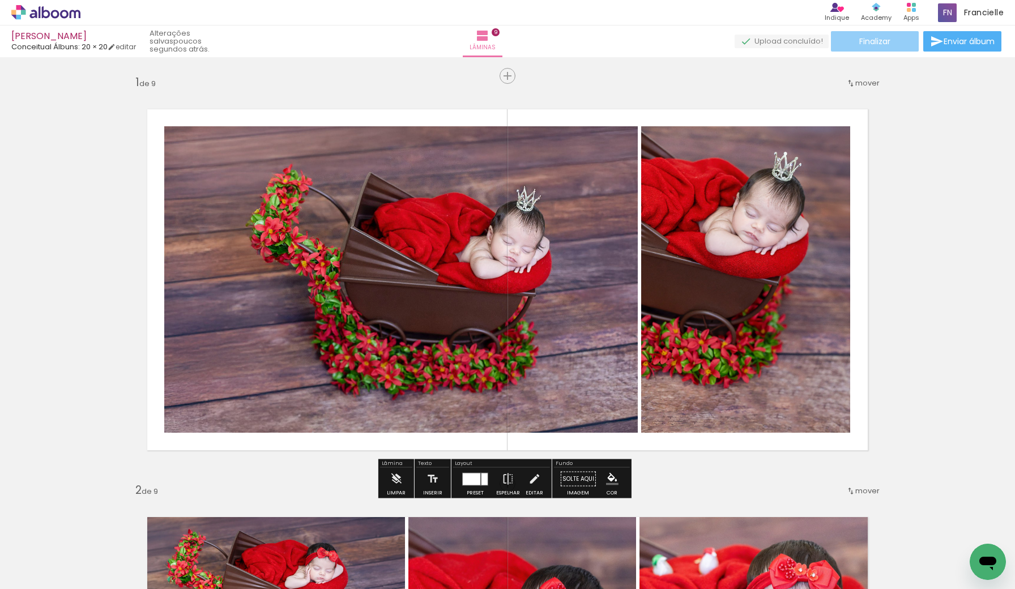
click at [867, 44] on span "Finalizar" at bounding box center [874, 41] width 31 height 8
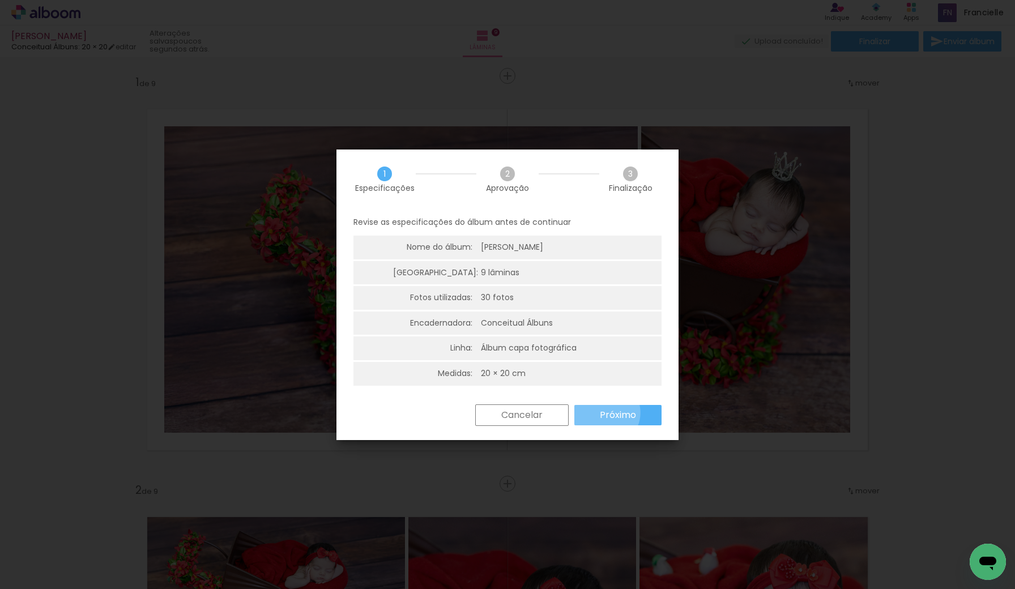
click at [0, 0] on slot "Próximo" at bounding box center [0, 0] width 0 height 0
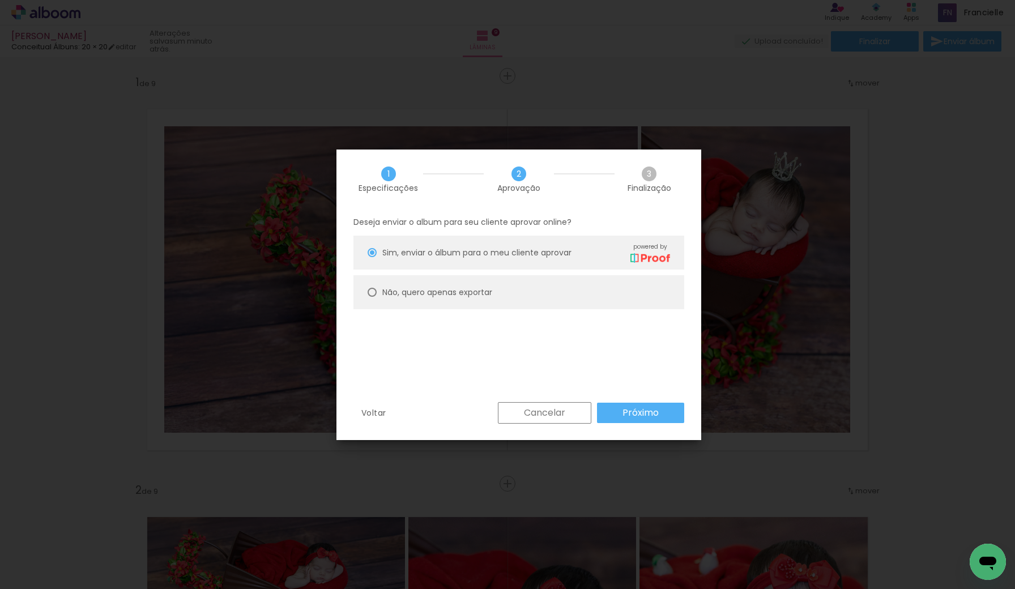
click at [0, 0] on slot "Não, quero apenas exportar" at bounding box center [0, 0] width 0 height 0
type paper-radio-button "on"
click at [618, 412] on paper-button "Próximo" at bounding box center [640, 413] width 87 height 20
type input "Alta, 300 DPI"
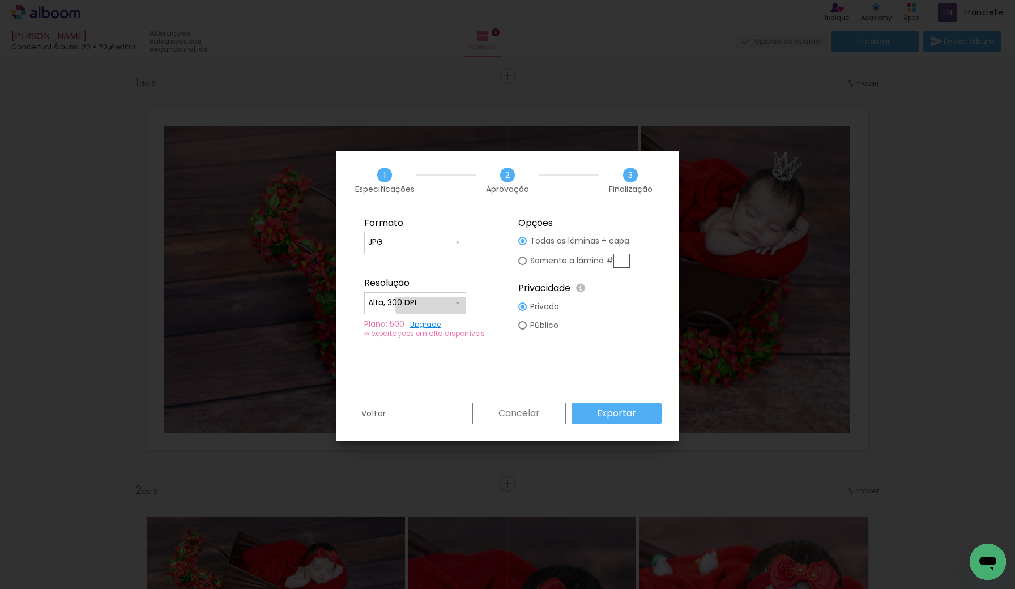
click at [434, 304] on input "Alta, 300 DPI" at bounding box center [410, 302] width 85 height 11
click at [482, 274] on fieldset "Formato JPG PDF Resolução Alta, 300 DPI Baixa Plano: 500 Upgrade ∞ exportações …" at bounding box center [430, 277] width 152 height 135
click at [0, 0] on slot "Exportar" at bounding box center [0, 0] width 0 height 0
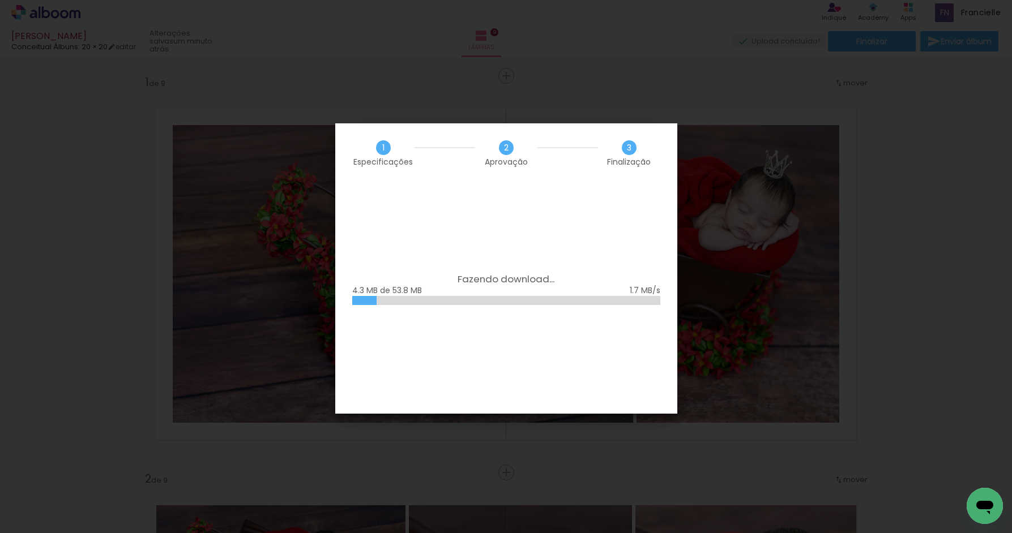
scroll to position [0, 973]
